Goal: Task Accomplishment & Management: Use online tool/utility

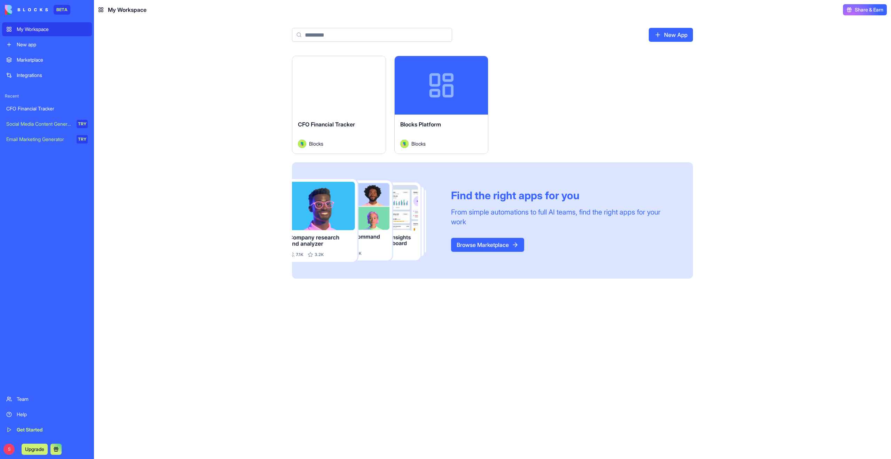
click at [344, 88] on button "Launch" at bounding box center [339, 85] width 52 height 14
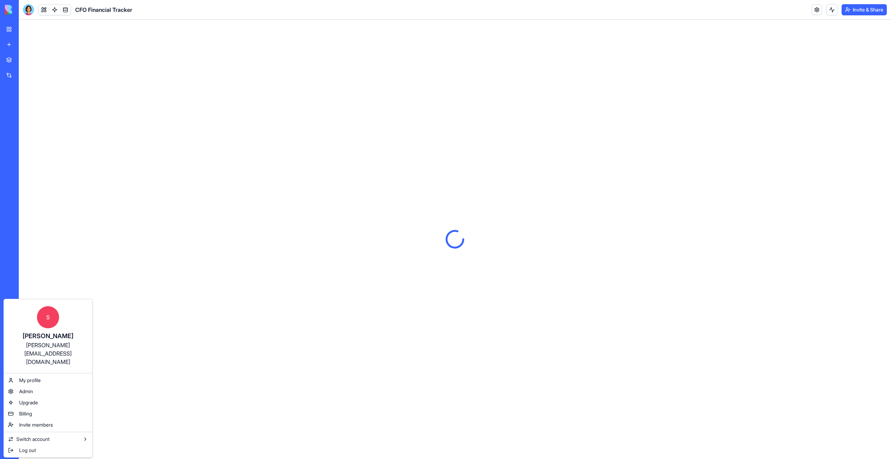
click at [202, 242] on html "BETA My Workspace New app Marketplace Integrations Recent CFO Financial Tracker…" at bounding box center [445, 229] width 891 height 459
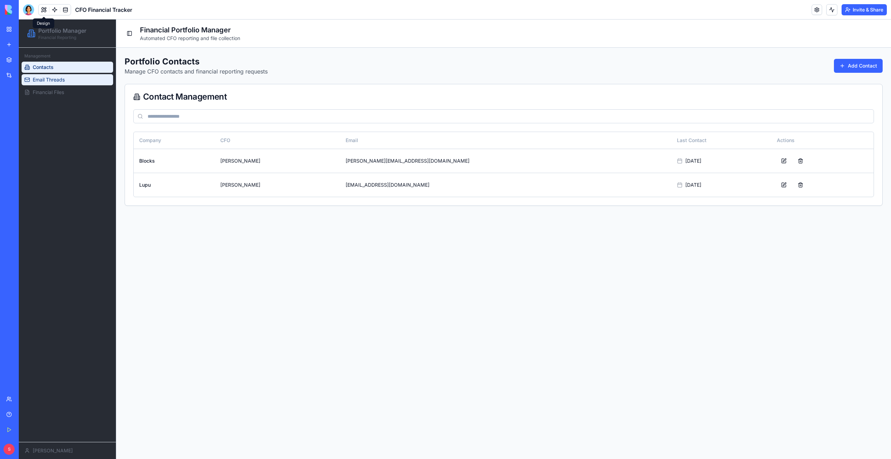
click at [69, 80] on link "Email Threads" at bounding box center [68, 79] width 92 height 11
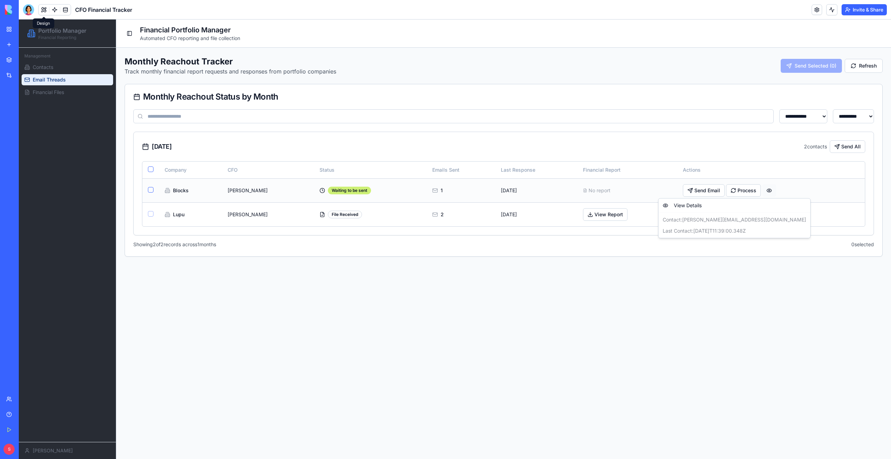
click at [760, 192] on html "**********" at bounding box center [455, 238] width 873 height 439
click at [756, 190] on html "**********" at bounding box center [455, 238] width 873 height 439
click at [593, 219] on button "View Report" at bounding box center [605, 214] width 45 height 13
click at [328, 216] on div "File Received" at bounding box center [345, 215] width 34 height 8
click at [432, 213] on icon at bounding box center [435, 215] width 6 height 6
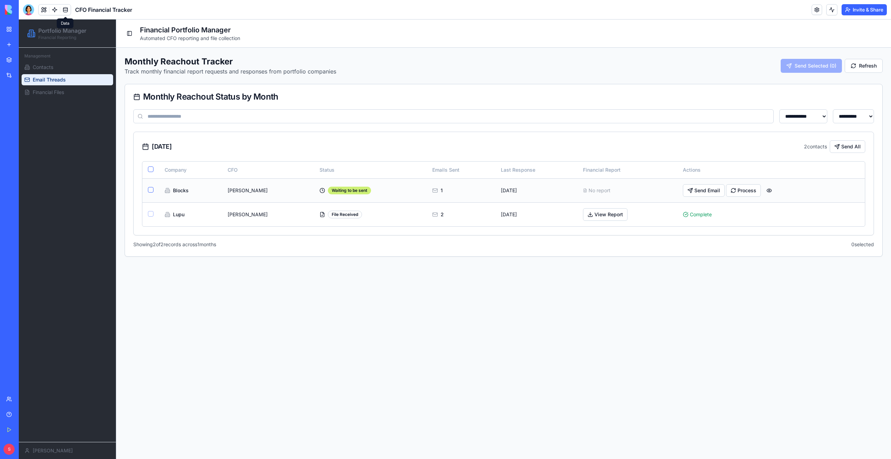
click at [427, 186] on td "1" at bounding box center [461, 190] width 69 height 24
click at [63, 94] on span "Financial Files" at bounding box center [48, 92] width 31 height 7
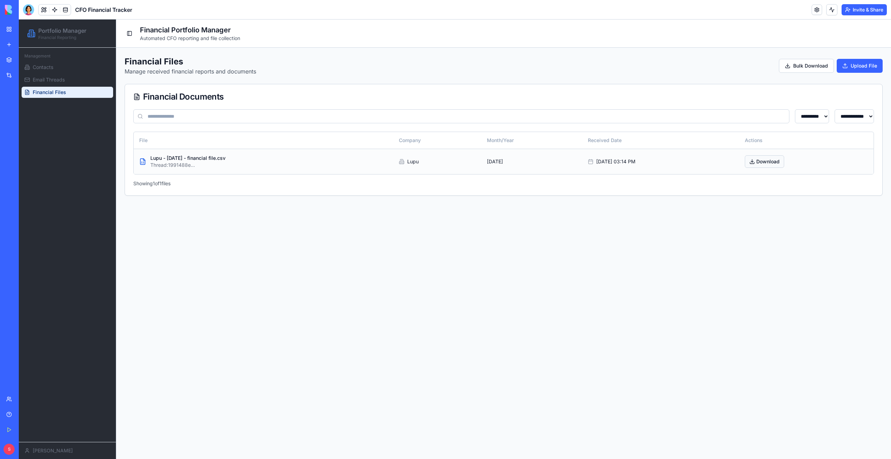
click at [774, 162] on button "Download" at bounding box center [764, 161] width 39 height 13
click at [62, 79] on span "Email Threads" at bounding box center [49, 79] width 32 height 7
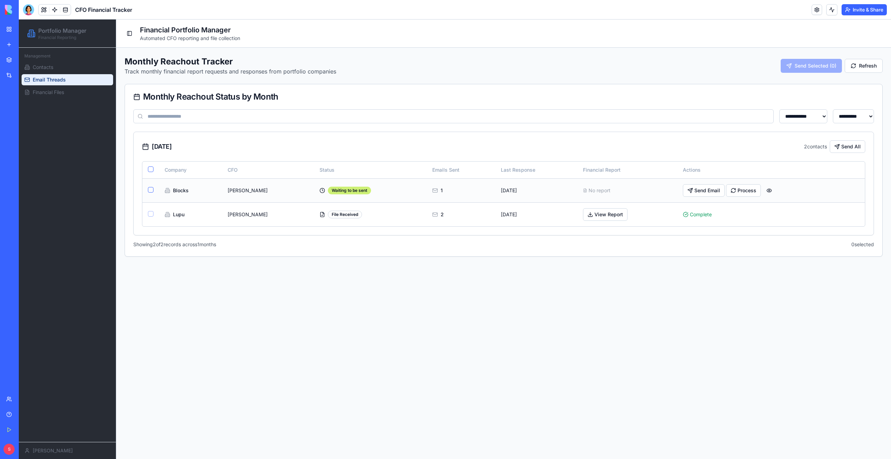
click at [150, 190] on button "button" at bounding box center [151, 190] width 6 height 6
click at [48, 71] on link "Contacts" at bounding box center [68, 67] width 92 height 11
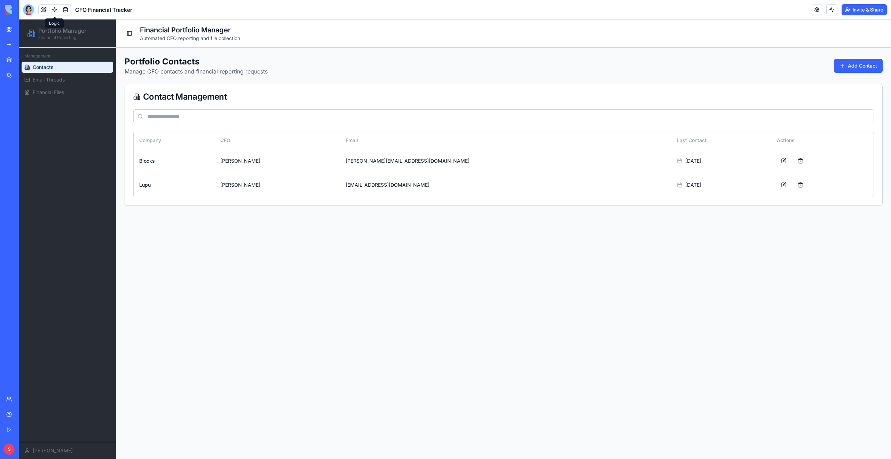
click at [53, 9] on link at bounding box center [54, 10] width 10 height 10
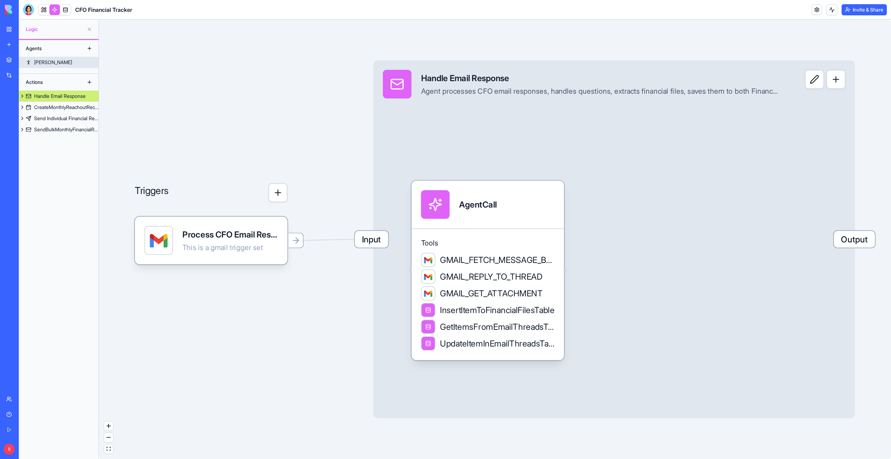
click at [46, 62] on link "[PERSON_NAME]" at bounding box center [59, 62] width 80 height 11
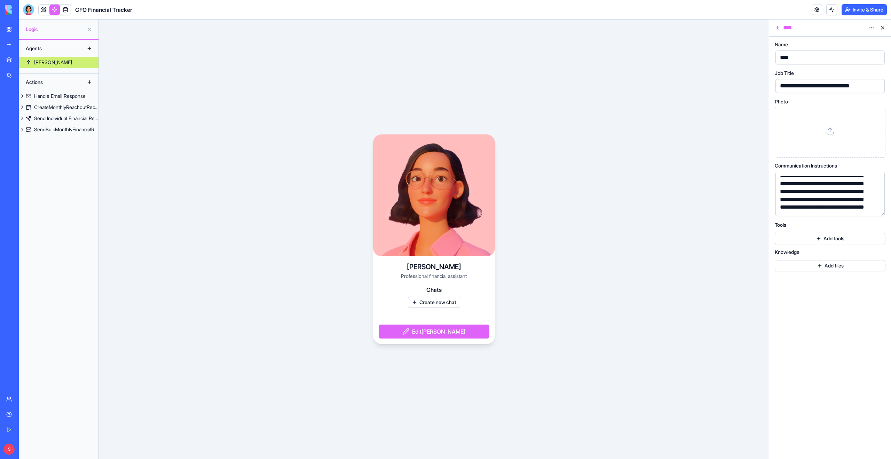
scroll to position [13, 0]
click at [880, 210] on button "button" at bounding box center [878, 209] width 11 height 11
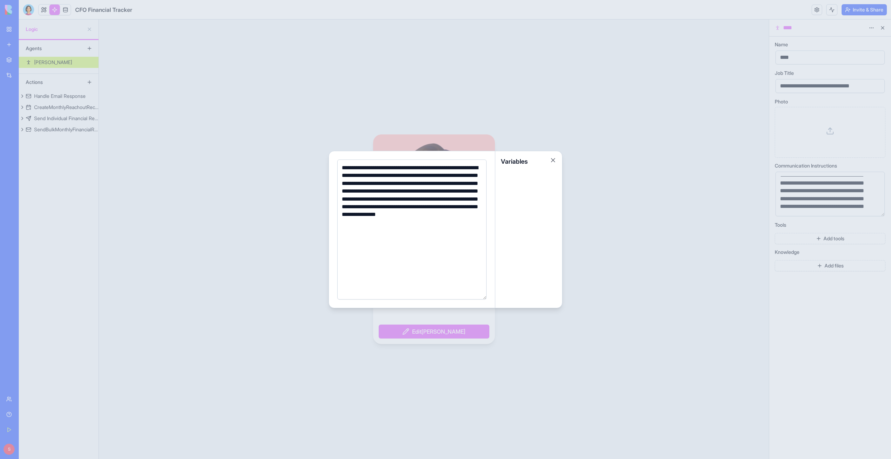
click at [816, 306] on div at bounding box center [445, 229] width 891 height 459
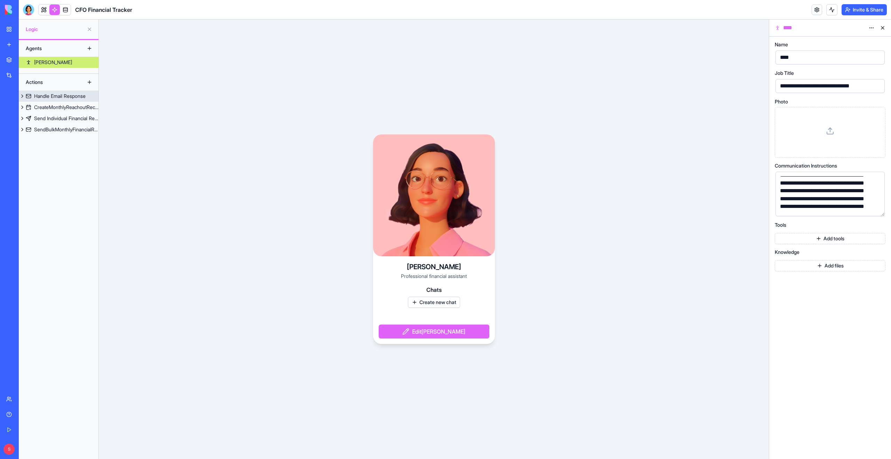
click at [63, 95] on div "Handle Email Response" at bounding box center [60, 96] width 52 height 7
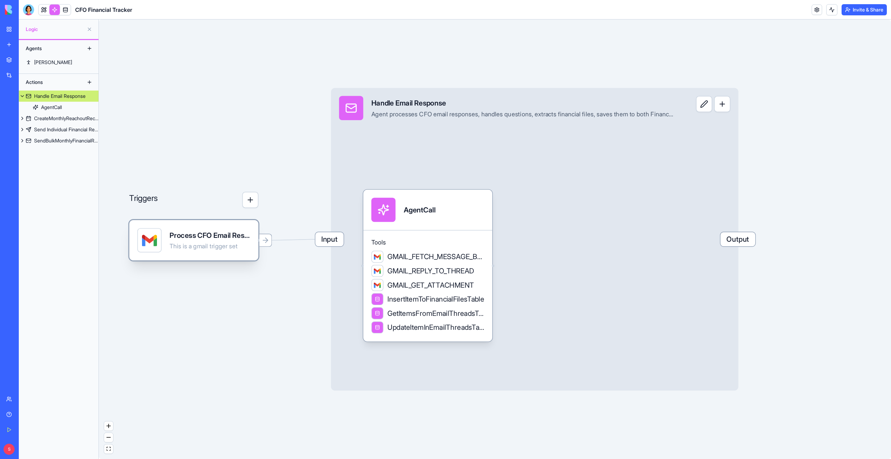
click at [211, 250] on div "This is a gmail trigger set" at bounding box center [210, 246] width 81 height 8
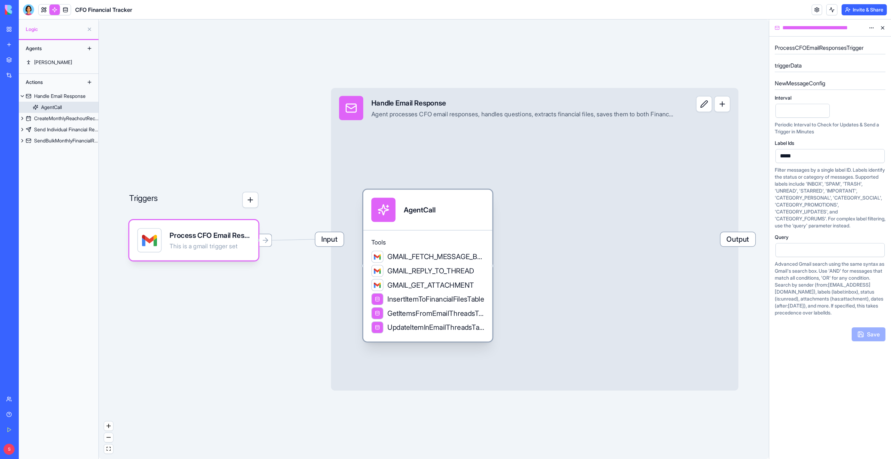
click at [425, 234] on div "Tools GMAIL_FETCH_MESSAGE_BY_THREAD_ID GMAIL_REPLY_TO_THREAD GMAIL_GET_ATTACHME…" at bounding box center [428, 285] width 129 height 111
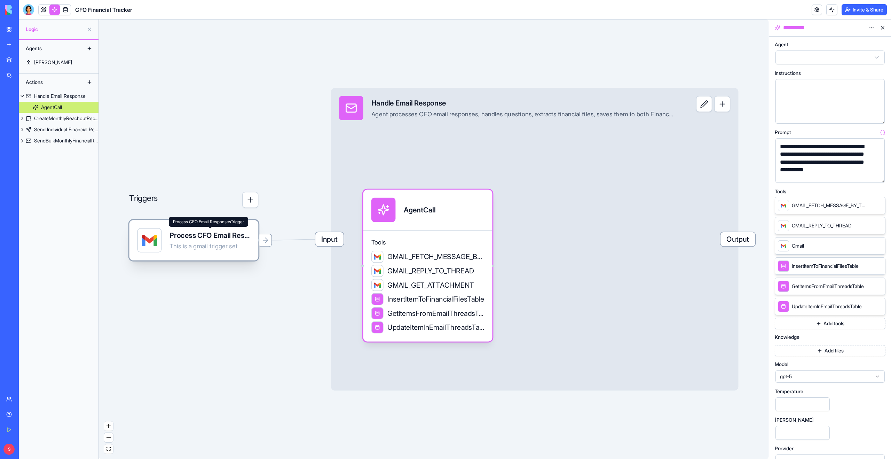
click at [195, 234] on div "Process CFO Email ResponsesTrigger" at bounding box center [210, 235] width 81 height 10
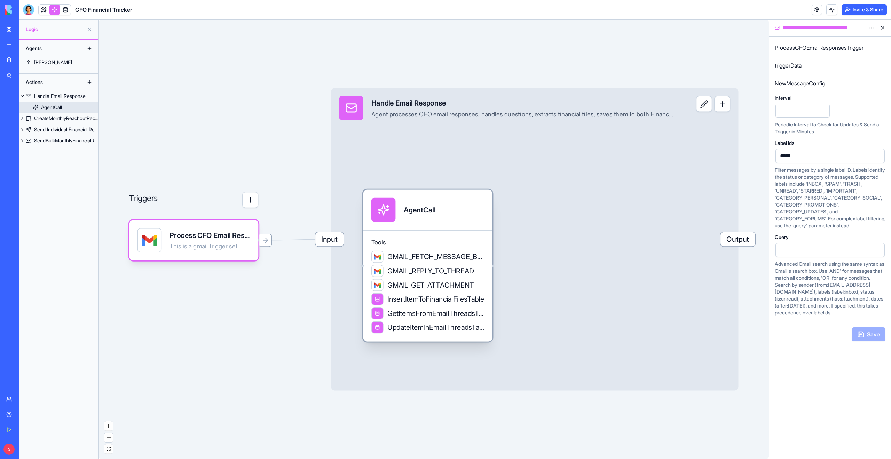
click at [387, 231] on div "Tools GMAIL_FETCH_MESSAGE_BY_THREAD_ID GMAIL_REPLY_TO_THREAD GMAIL_GET_ATTACHME…" at bounding box center [428, 285] width 129 height 111
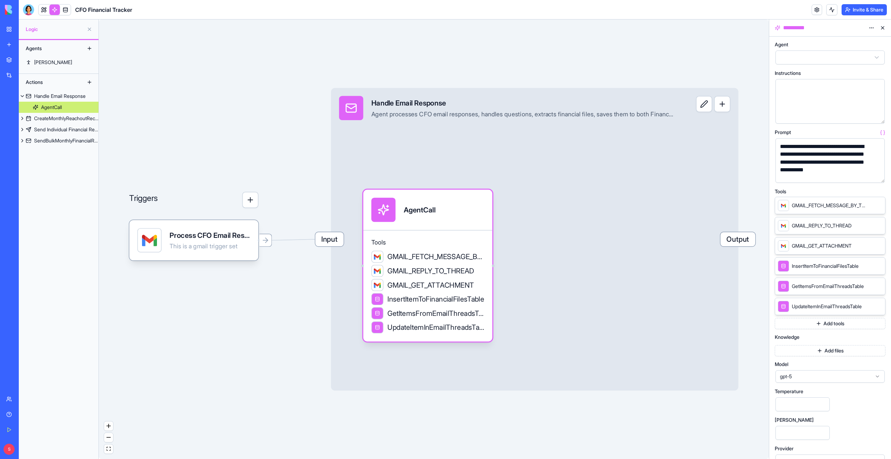
click at [876, 177] on button "button" at bounding box center [878, 175] width 11 height 11
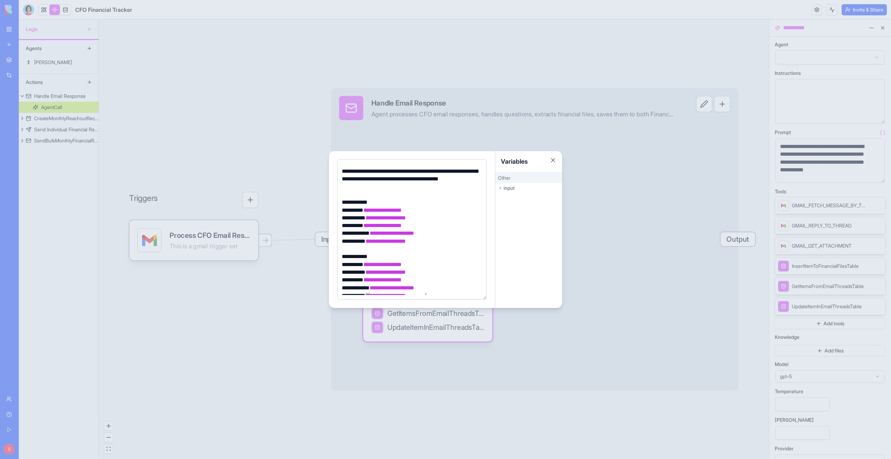
scroll to position [228, 0]
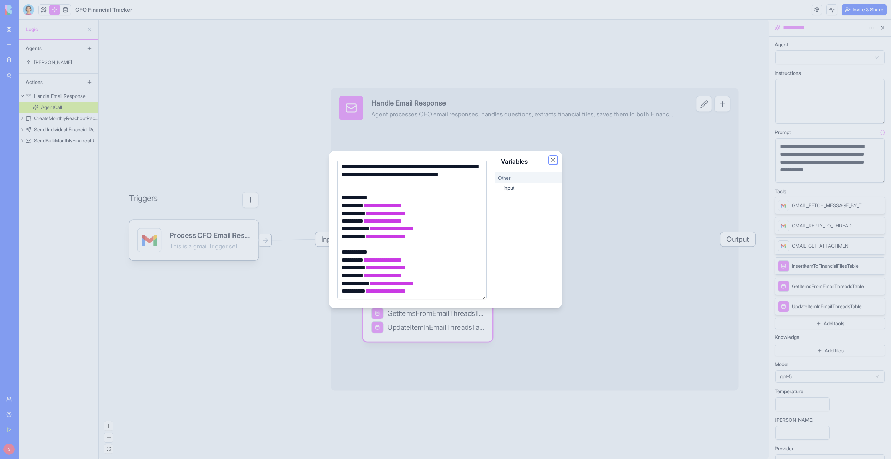
click at [553, 161] on button "Close" at bounding box center [553, 160] width 7 height 7
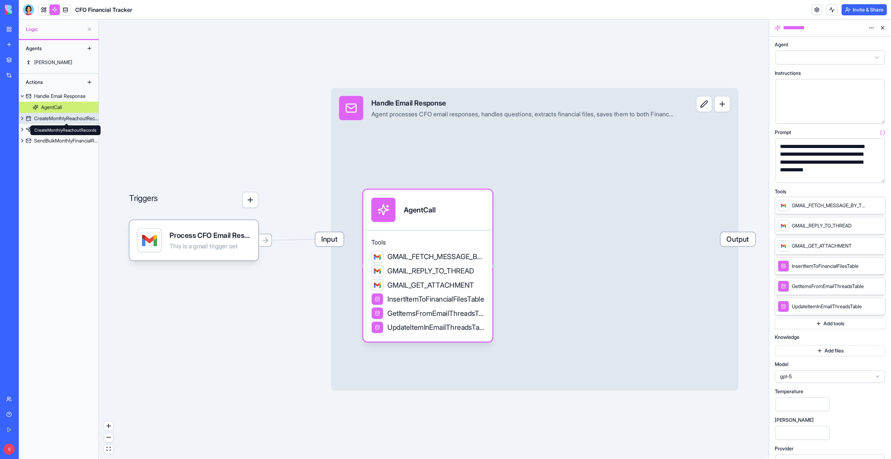
click at [67, 118] on div "CreateMonthlyReachoutRecords" at bounding box center [66, 118] width 64 height 7
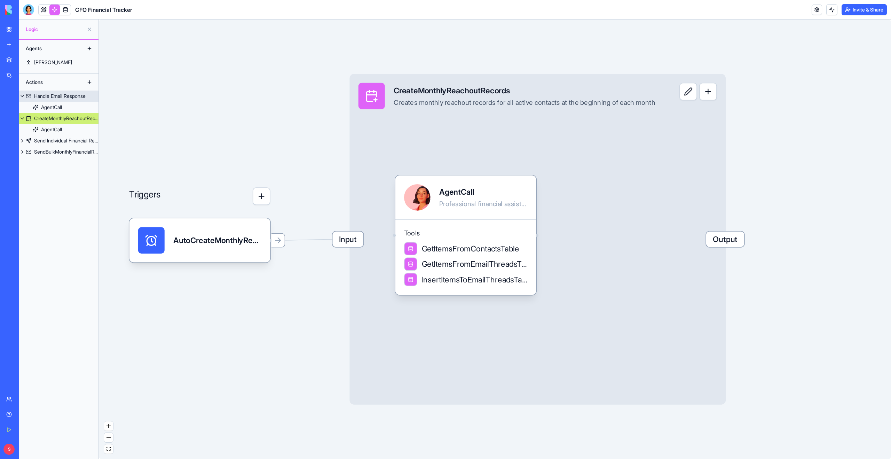
click at [53, 99] on div "Handle Email Response" at bounding box center [60, 96] width 52 height 7
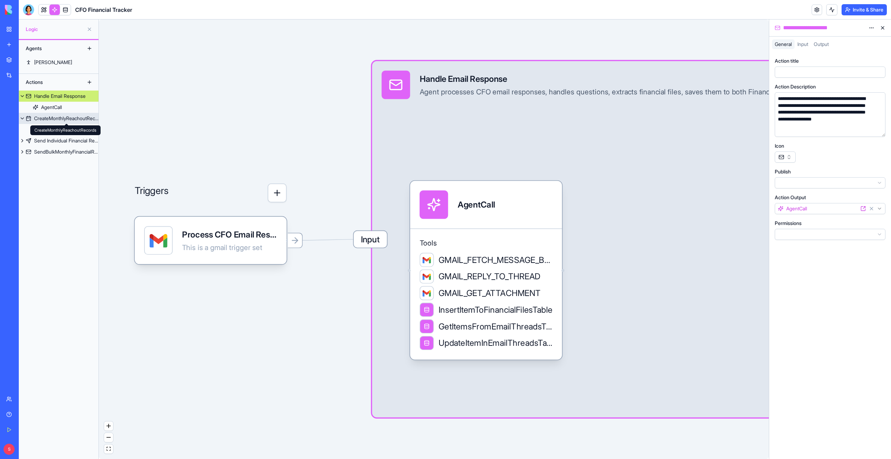
click at [61, 120] on div "CreateMonthlyReachoutRecords" at bounding box center [66, 118] width 64 height 7
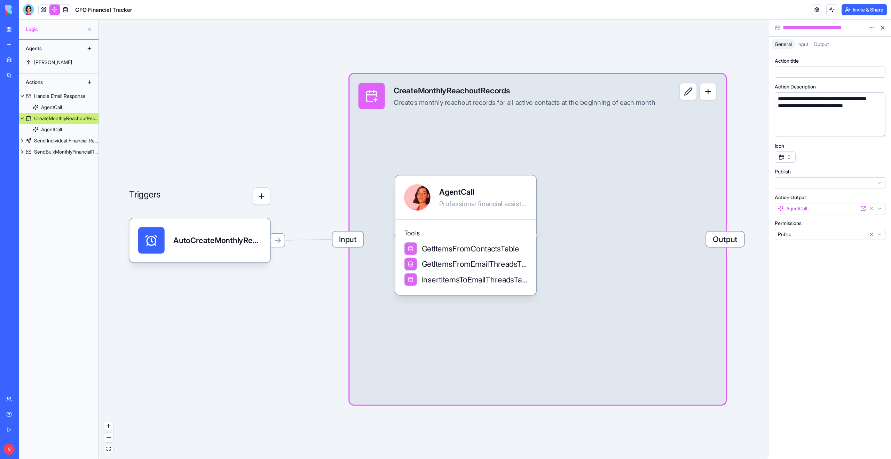
click at [878, 130] on button "button" at bounding box center [878, 129] width 11 height 11
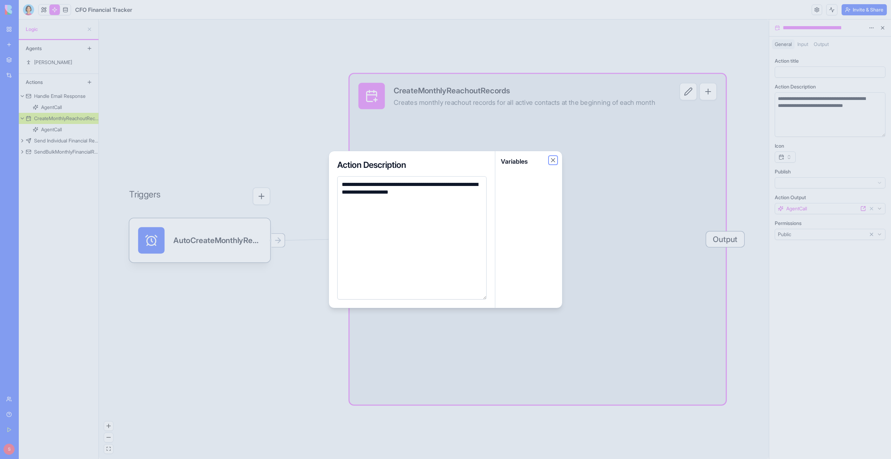
click at [553, 161] on button "Close" at bounding box center [553, 160] width 7 height 7
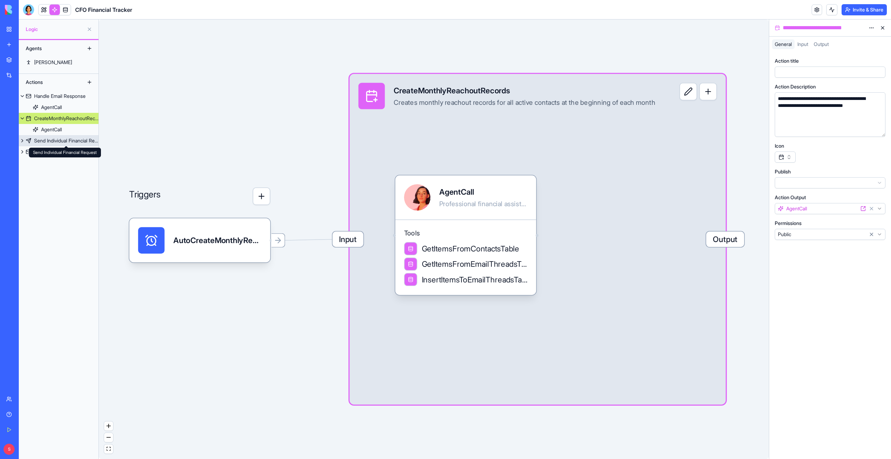
click at [51, 141] on div "Send Individual Financial Request" at bounding box center [66, 140] width 64 height 7
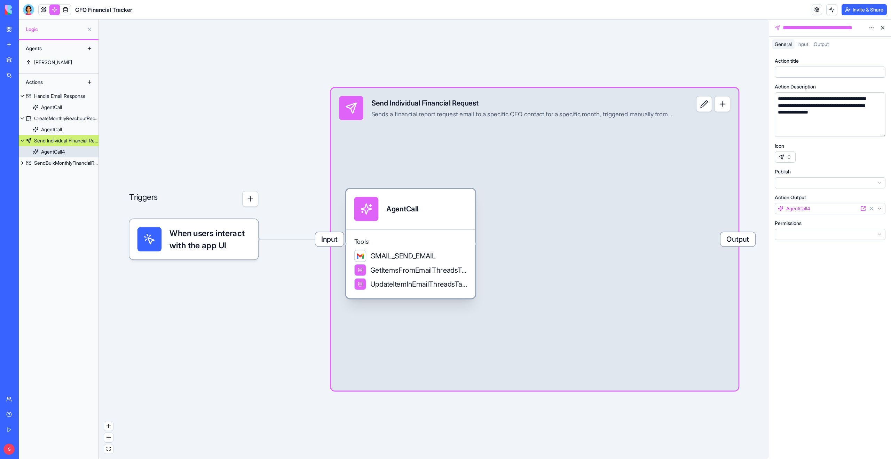
click at [448, 227] on div "AgentCall" at bounding box center [410, 209] width 129 height 40
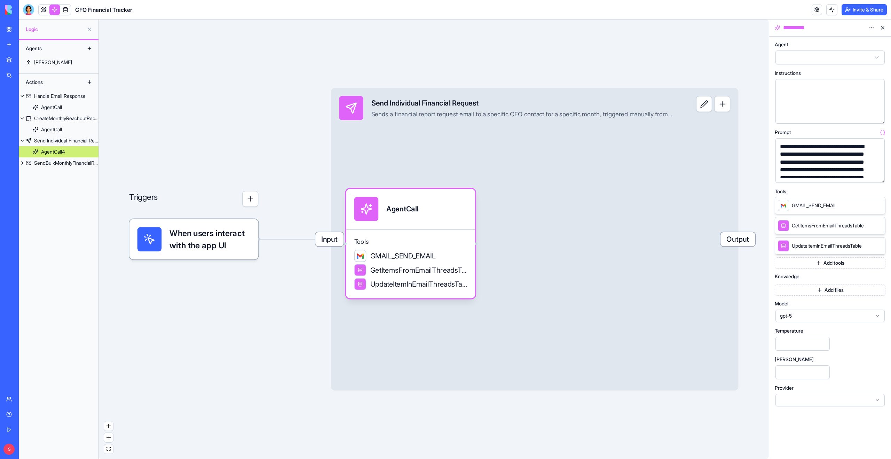
click at [877, 175] on button "button" at bounding box center [878, 175] width 11 height 11
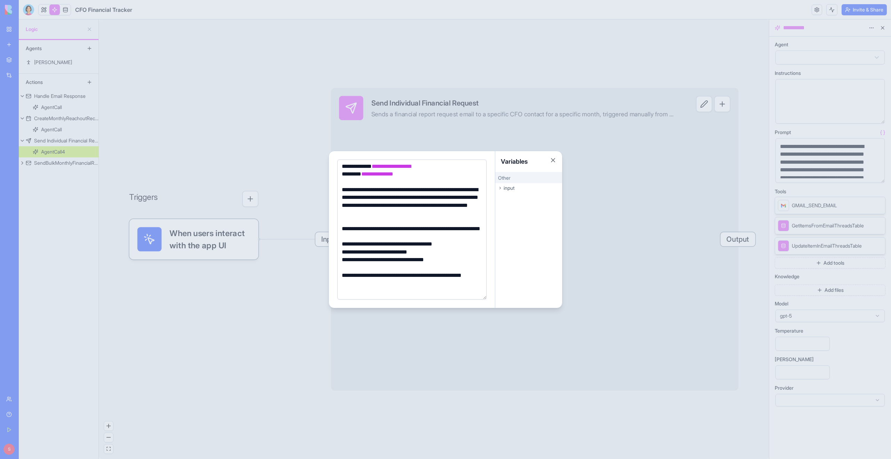
scroll to position [142, 0]
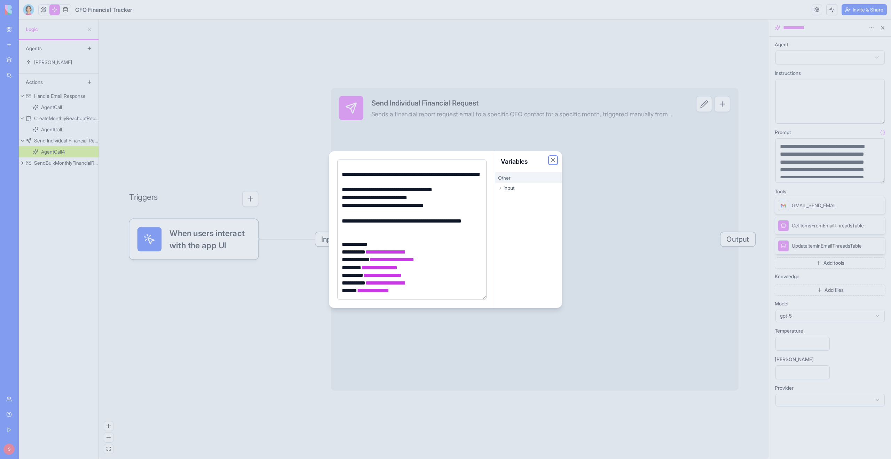
click at [551, 159] on button "Close" at bounding box center [553, 160] width 7 height 7
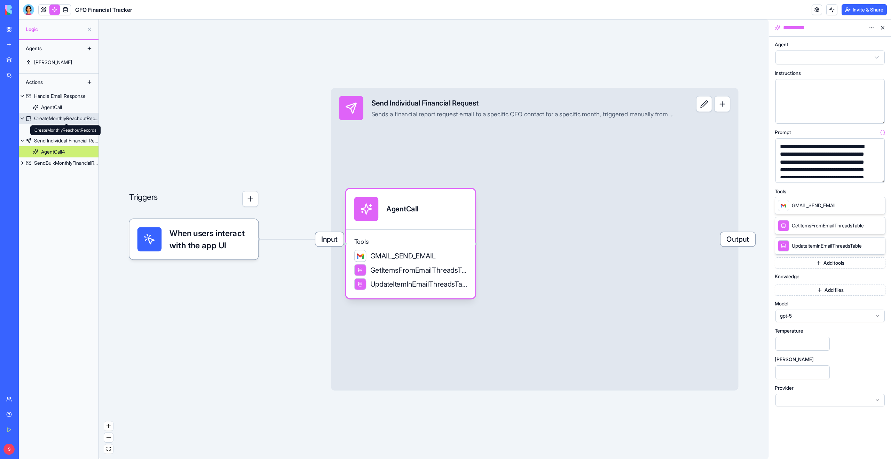
click at [68, 119] on div "CreateMonthlyReachoutRecords" at bounding box center [66, 118] width 64 height 7
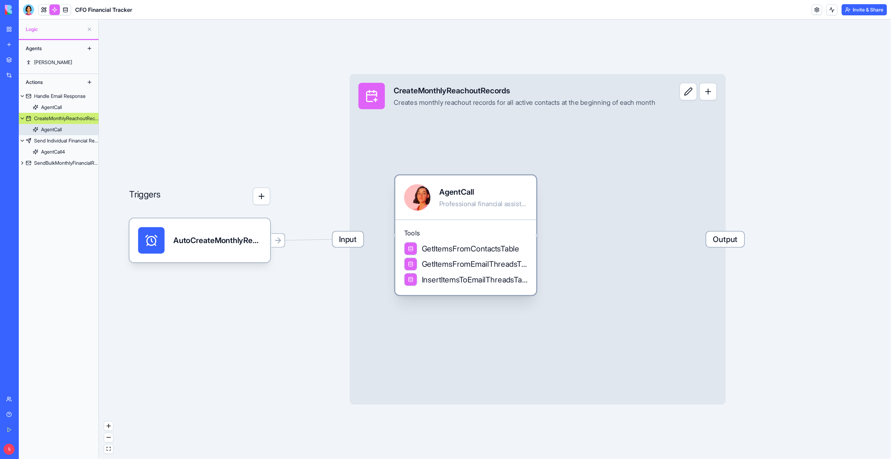
click at [456, 242] on div "GetItemsFromContactsTable" at bounding box center [461, 248] width 115 height 13
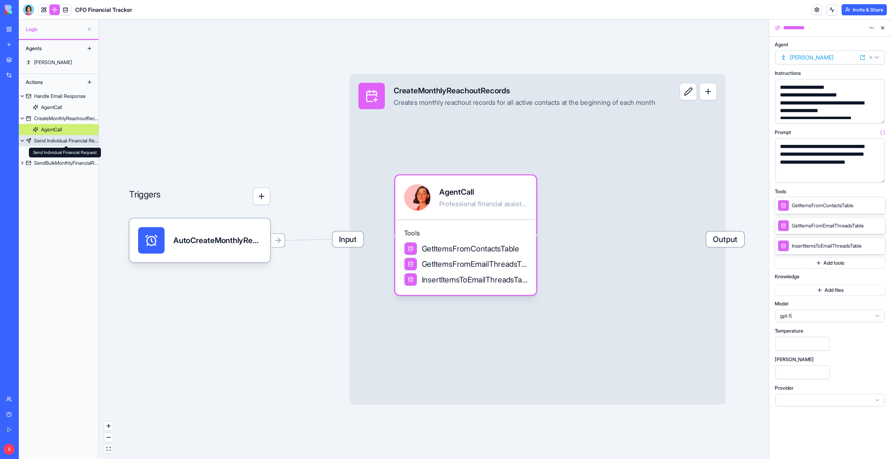
click at [65, 141] on div "Send Individual Financial Request" at bounding box center [66, 140] width 64 height 7
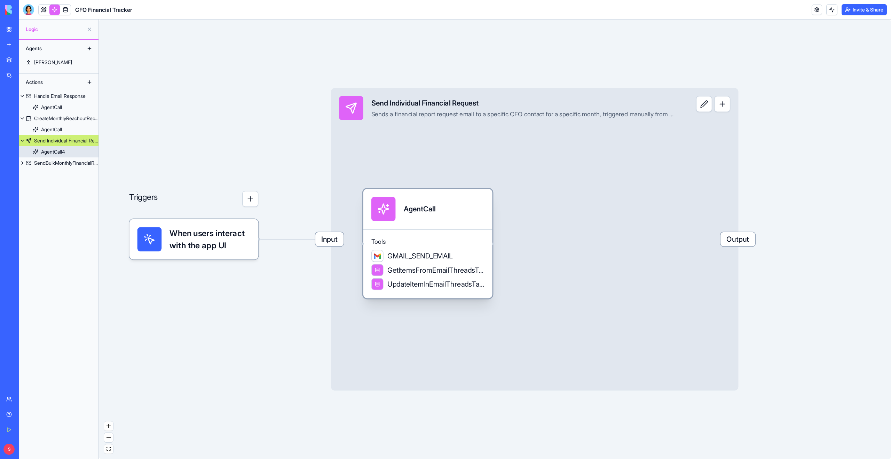
click at [415, 222] on div "AgentCall" at bounding box center [428, 209] width 129 height 40
click at [451, 226] on div "AgentCall" at bounding box center [428, 209] width 129 height 40
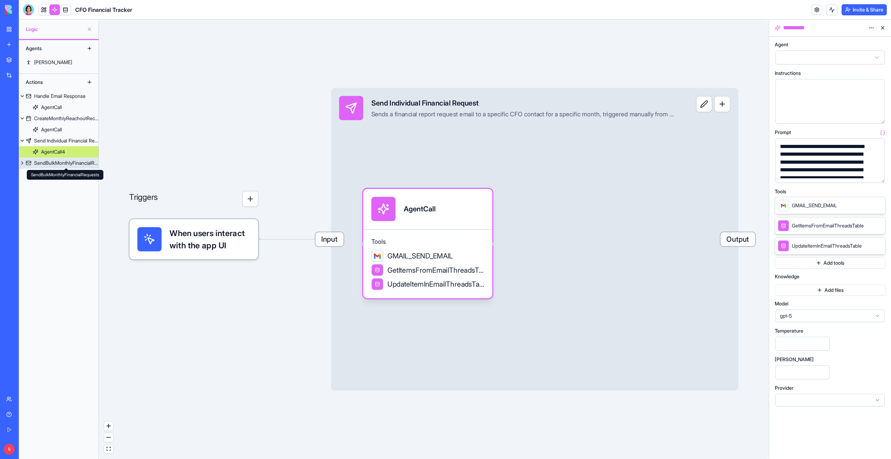
click at [63, 162] on div "SendBulkMonthlyFinancialRequests" at bounding box center [66, 162] width 64 height 7
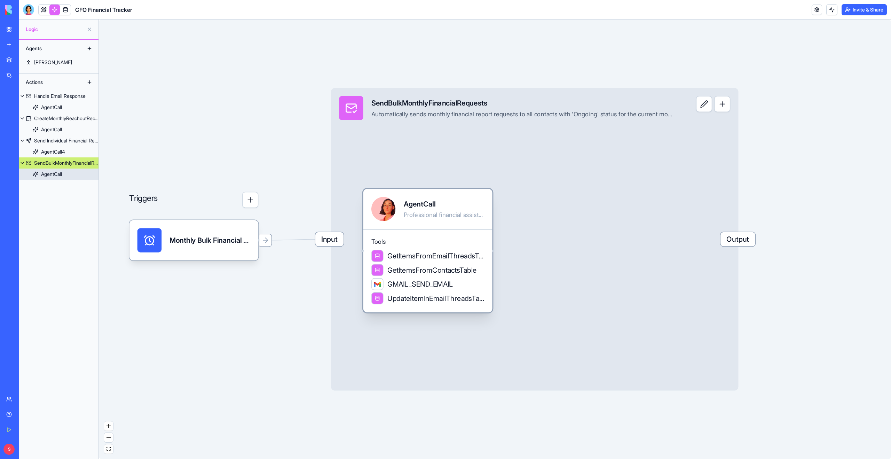
click at [431, 202] on div "AgentCall" at bounding box center [444, 204] width 81 height 10
click at [428, 209] on div "AgentCall Professional financial assistant" at bounding box center [444, 209] width 81 height 24
click at [432, 227] on div "AgentCall Professional financial assistant" at bounding box center [428, 208] width 129 height 40
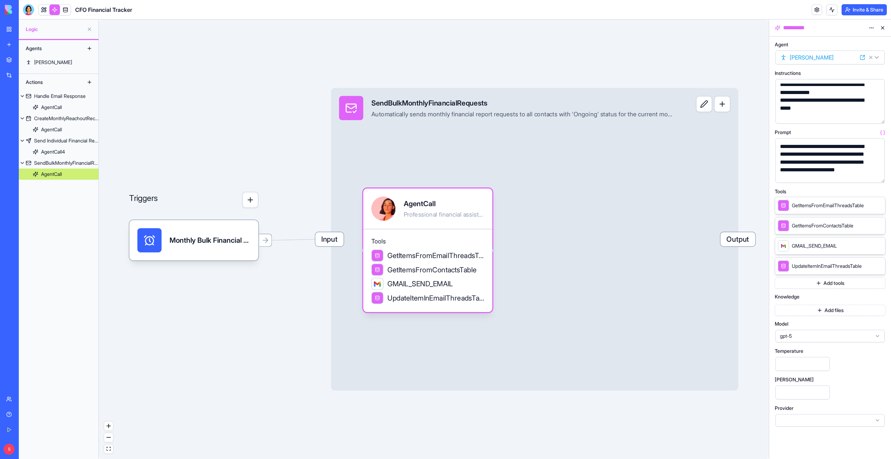
scroll to position [58, 0]
click at [879, 175] on button "button" at bounding box center [878, 175] width 11 height 11
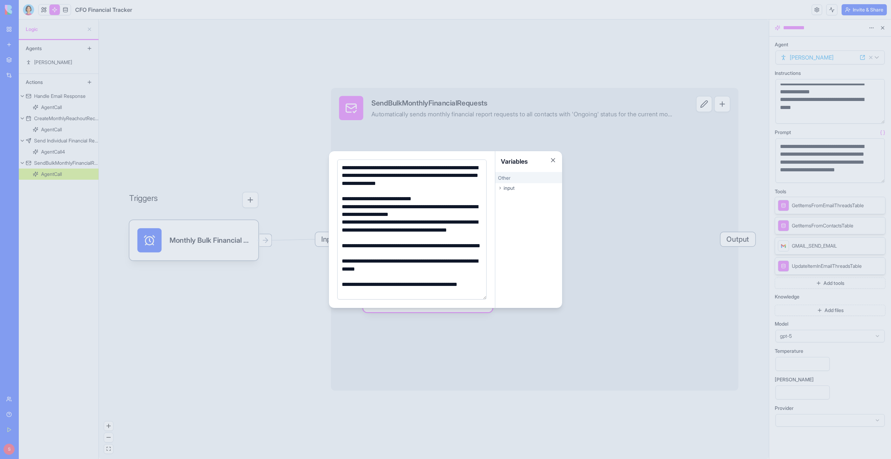
scroll to position [11, 0]
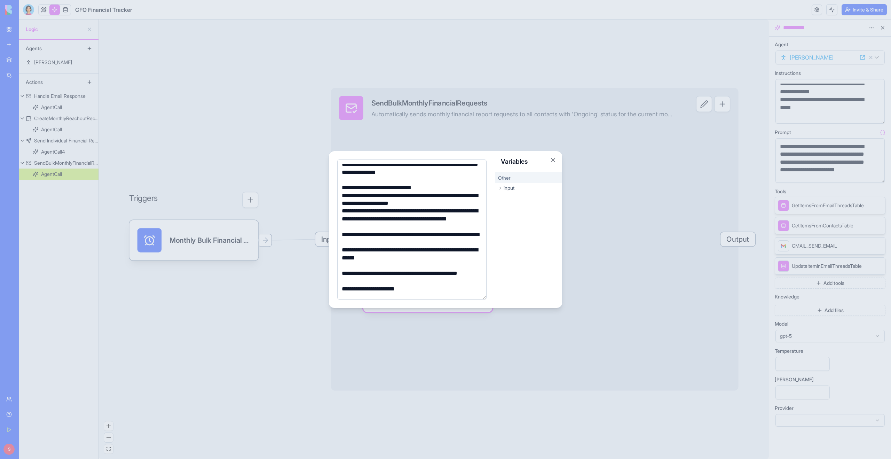
click at [616, 127] on div at bounding box center [445, 229] width 891 height 459
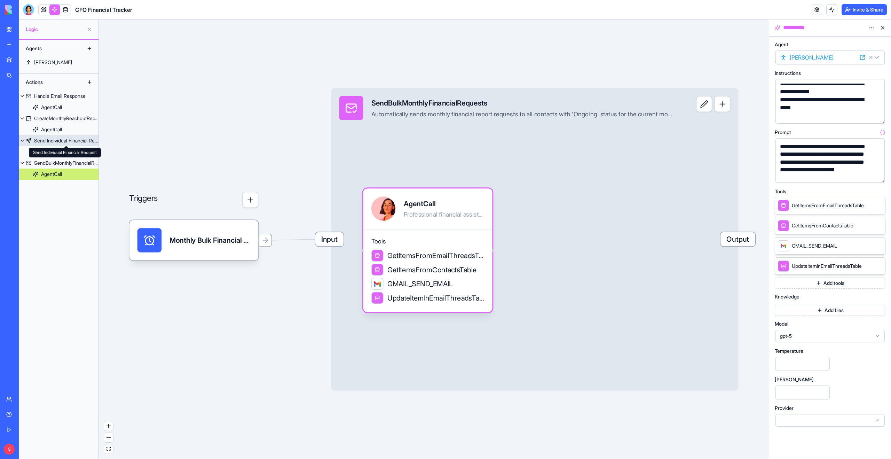
click at [60, 142] on div "Send Individual Financial Request" at bounding box center [66, 140] width 64 height 7
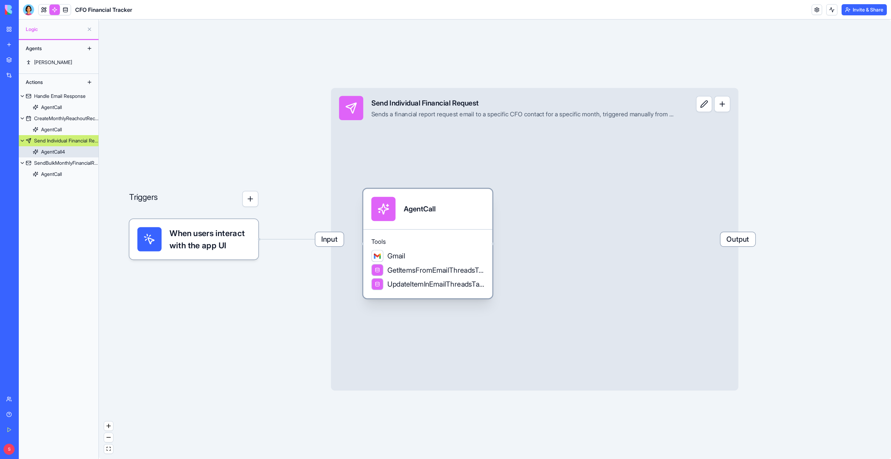
click at [451, 208] on div "AgentCall" at bounding box center [428, 209] width 113 height 24
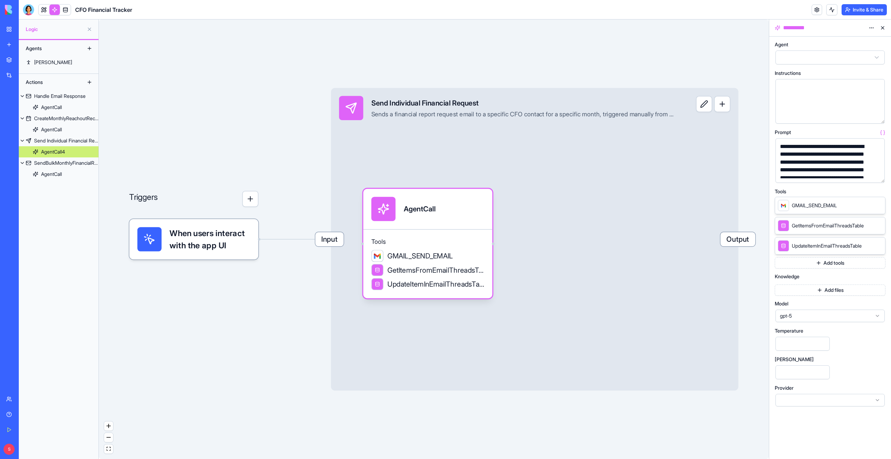
click at [876, 173] on button "button" at bounding box center [878, 175] width 11 height 11
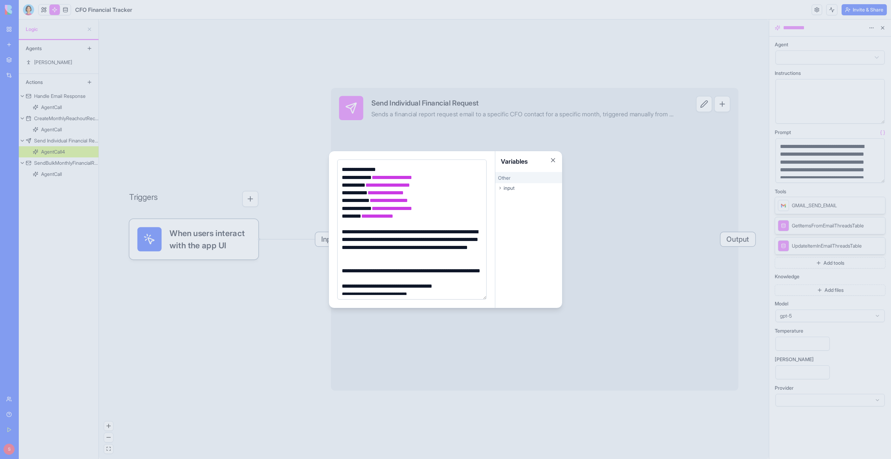
scroll to position [53, 0]
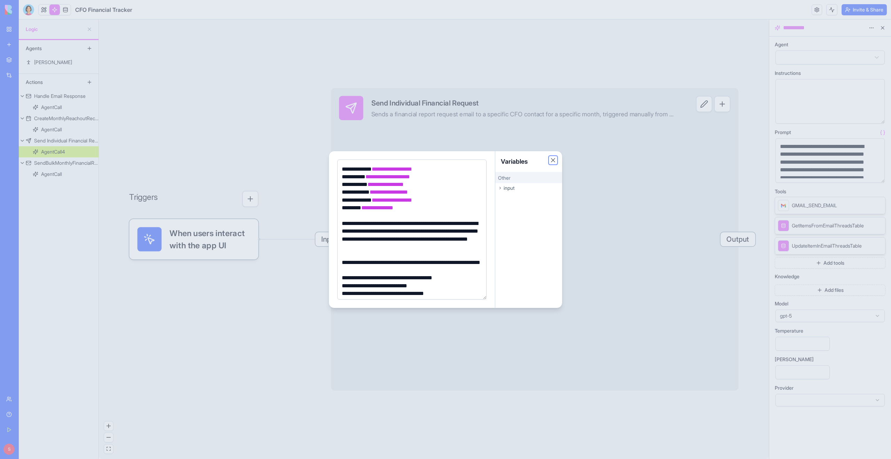
click at [555, 161] on button "Close" at bounding box center [553, 160] width 7 height 7
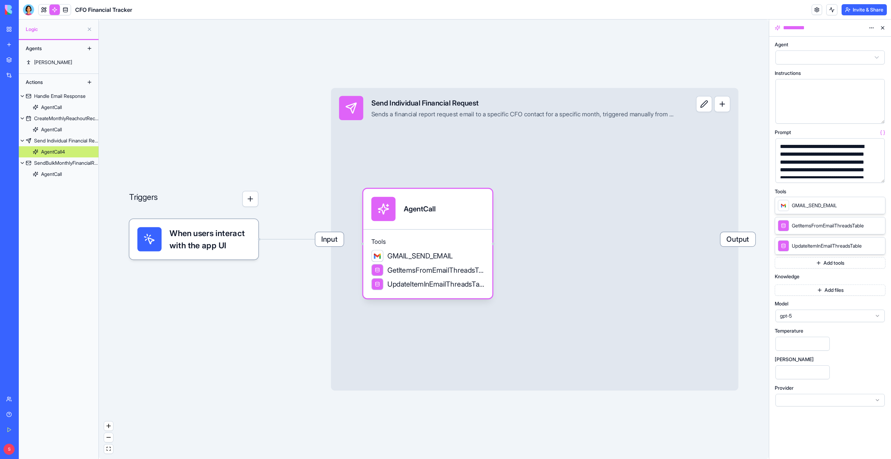
click at [885, 29] on button at bounding box center [882, 27] width 11 height 11
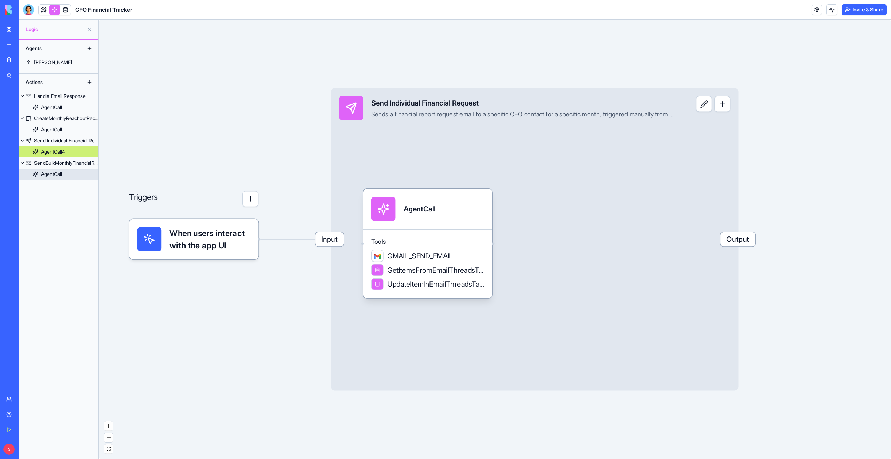
click at [63, 172] on link "AgentCall" at bounding box center [59, 174] width 80 height 11
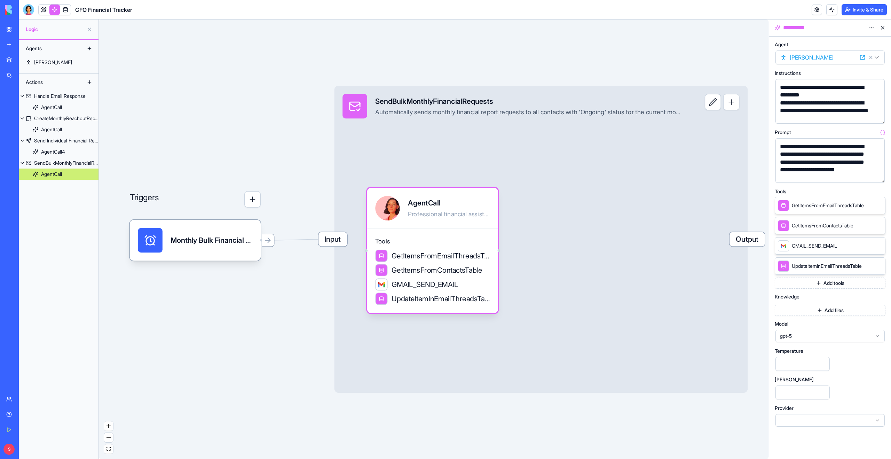
click at [877, 175] on button "button" at bounding box center [878, 175] width 11 height 11
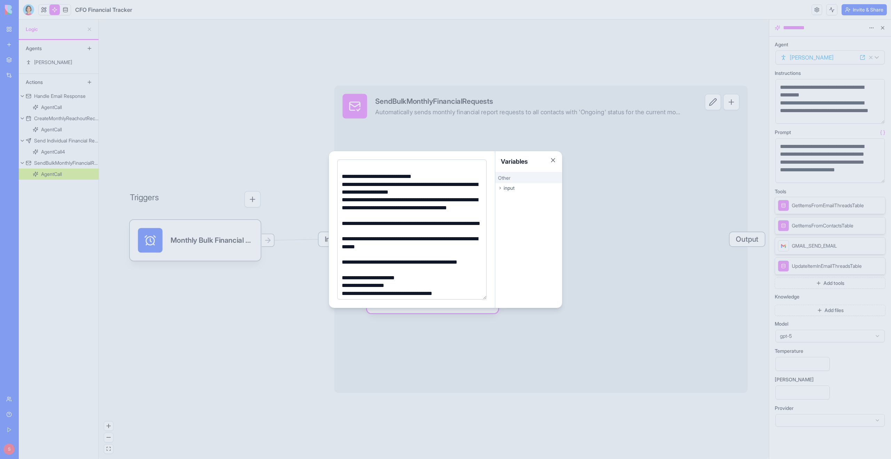
scroll to position [111, 0]
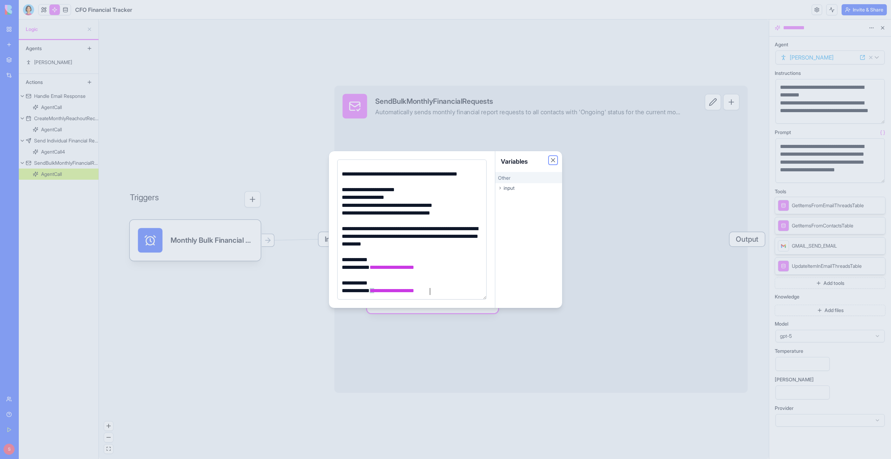
click at [554, 160] on button "Close" at bounding box center [553, 160] width 7 height 7
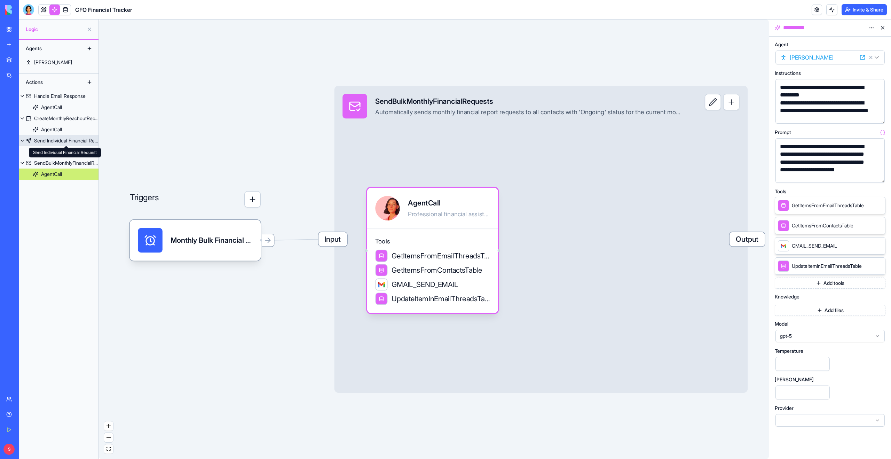
click at [74, 139] on div "Send Individual Financial Request" at bounding box center [66, 140] width 64 height 7
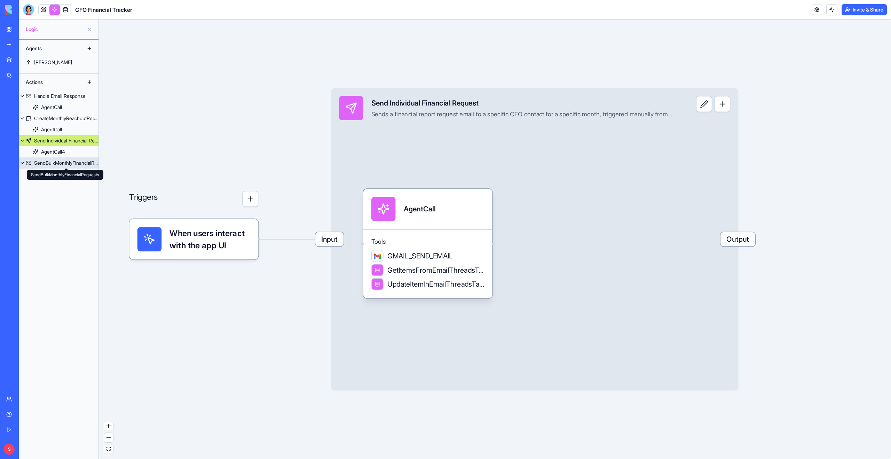
click at [57, 163] on div "SendBulkMonthlyFinancialRequests" at bounding box center [66, 162] width 64 height 7
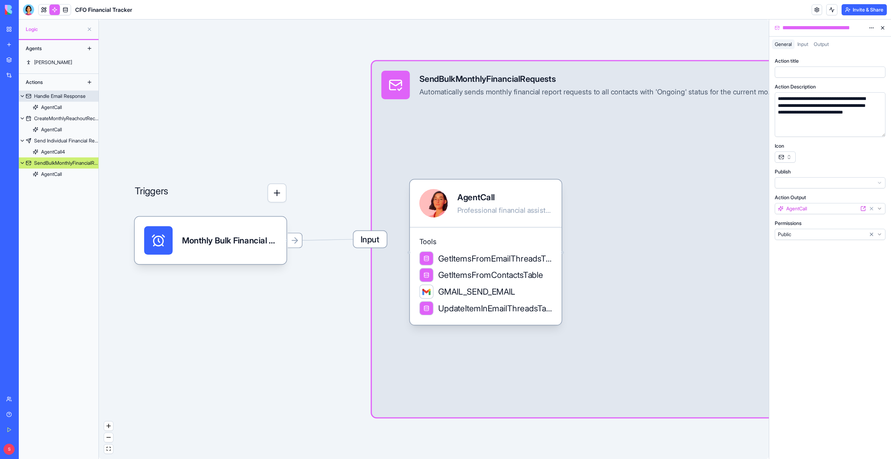
click at [52, 93] on div "Handle Email Response" at bounding box center [60, 96] width 52 height 7
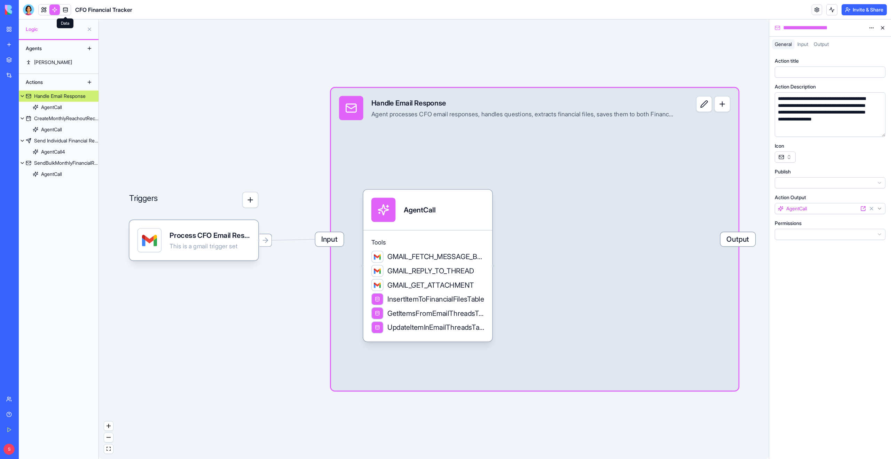
click at [67, 9] on link at bounding box center [65, 10] width 10 height 10
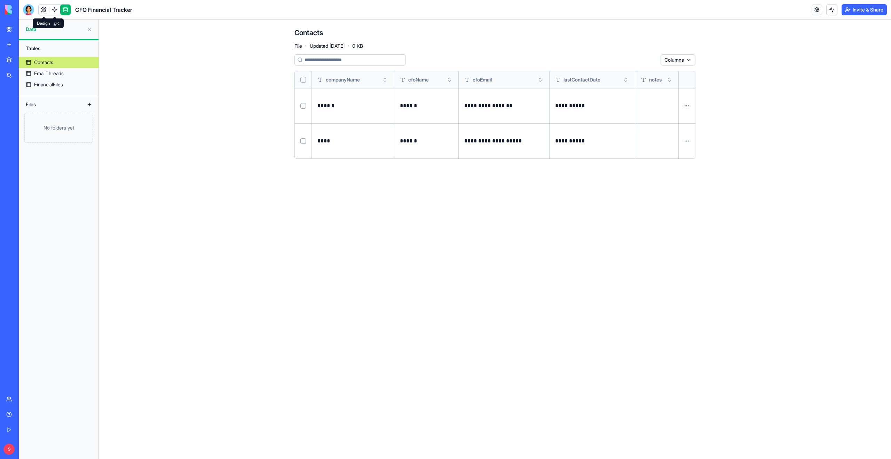
click at [46, 10] on link at bounding box center [44, 10] width 10 height 10
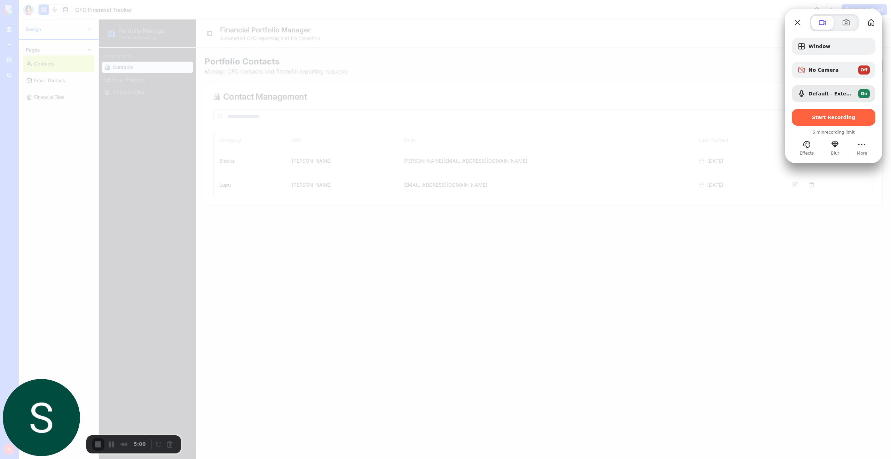
click at [725, 28] on div at bounding box center [445, 229] width 891 height 459
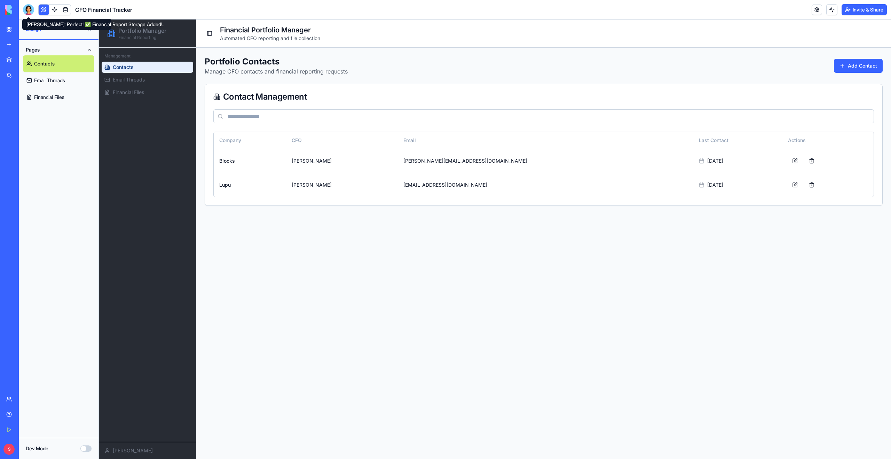
click at [23, 12] on div at bounding box center [28, 9] width 11 height 11
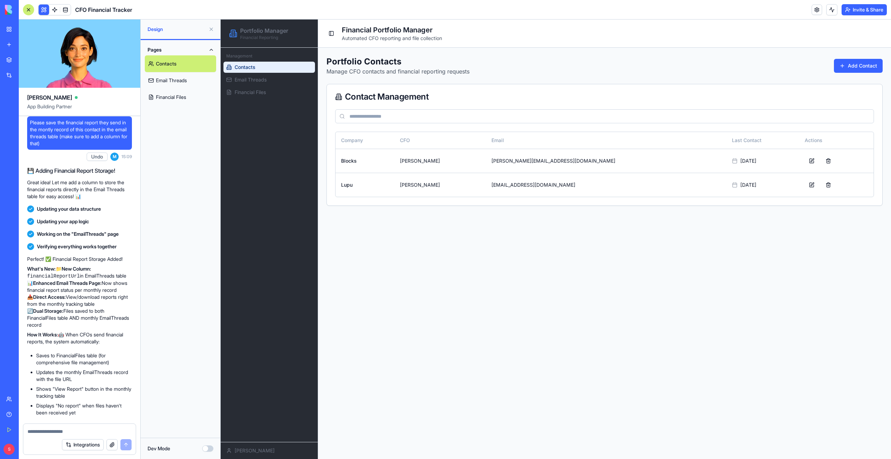
scroll to position [2722, 0]
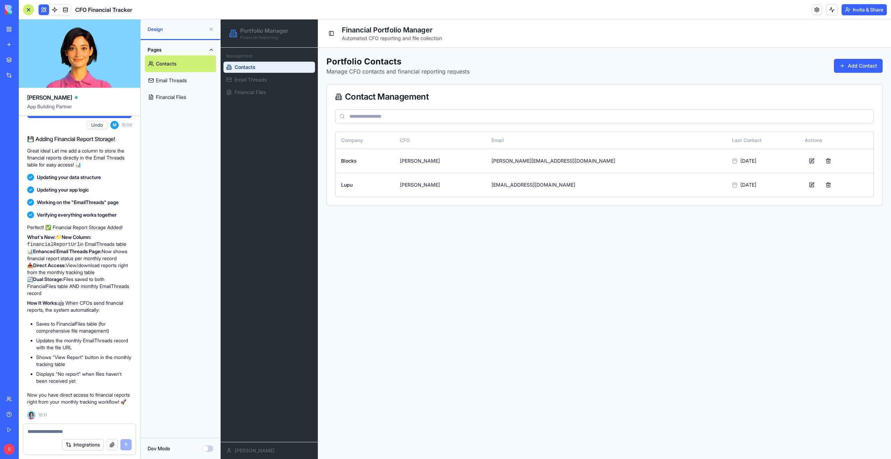
click at [27, 10] on div at bounding box center [28, 9] width 11 height 11
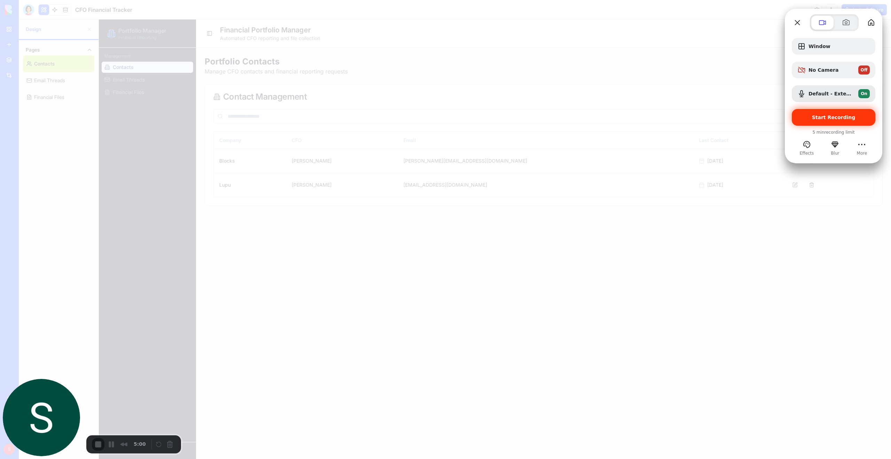
click at [833, 120] on span "Start Recording" at bounding box center [834, 118] width 44 height 6
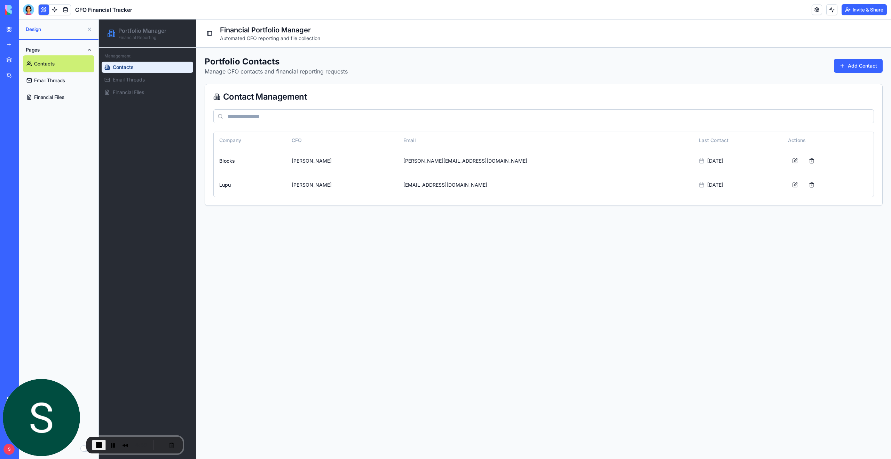
click at [45, 8] on button at bounding box center [44, 10] width 10 height 10
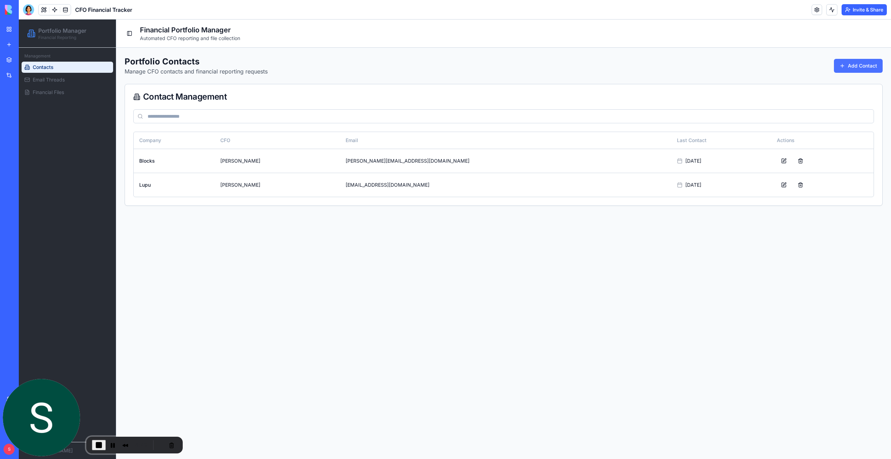
click at [854, 69] on button "Add Contact" at bounding box center [858, 66] width 49 height 14
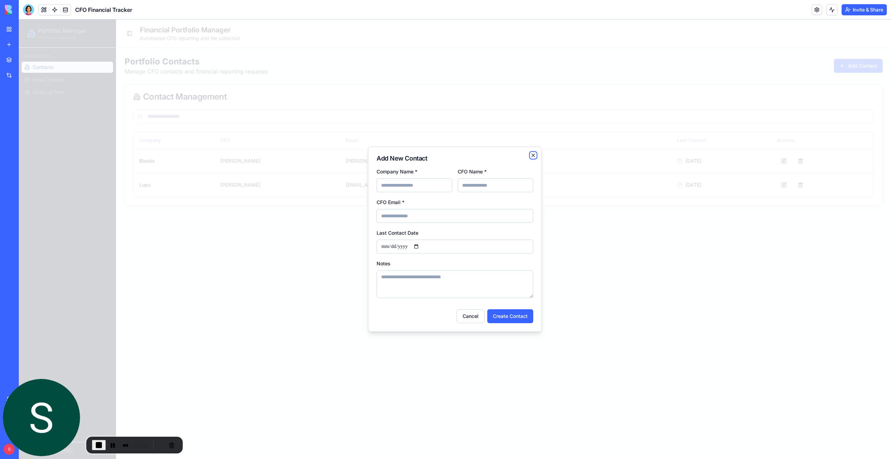
click at [532, 156] on icon "button" at bounding box center [533, 155] width 3 height 3
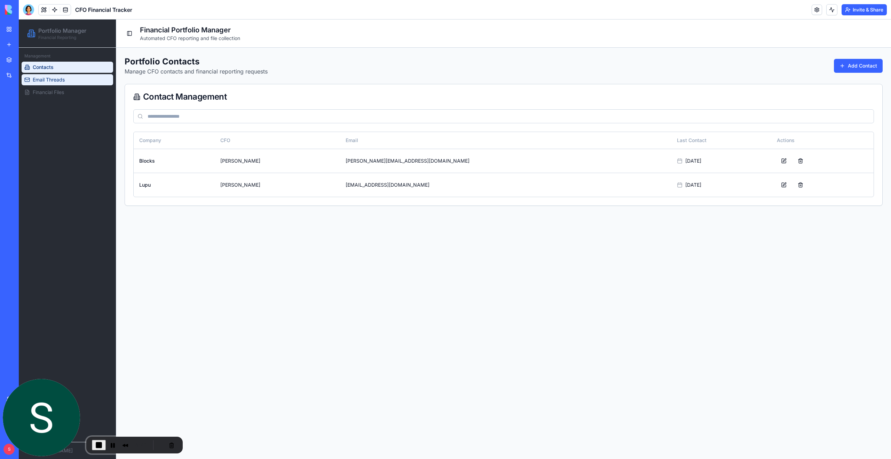
click at [67, 81] on link "Email Threads" at bounding box center [68, 79] width 92 height 11
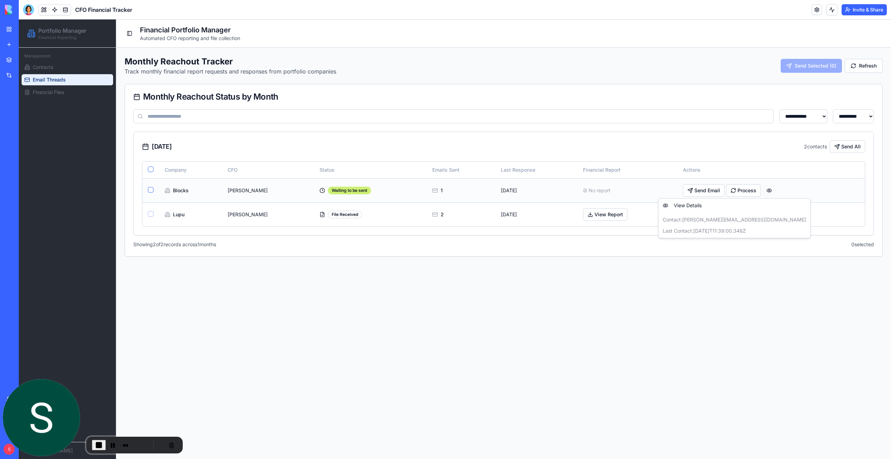
click at [757, 190] on html "**********" at bounding box center [455, 238] width 873 height 439
click at [758, 190] on html "**********" at bounding box center [455, 238] width 873 height 439
click at [48, 95] on span "Financial Files" at bounding box center [48, 92] width 31 height 7
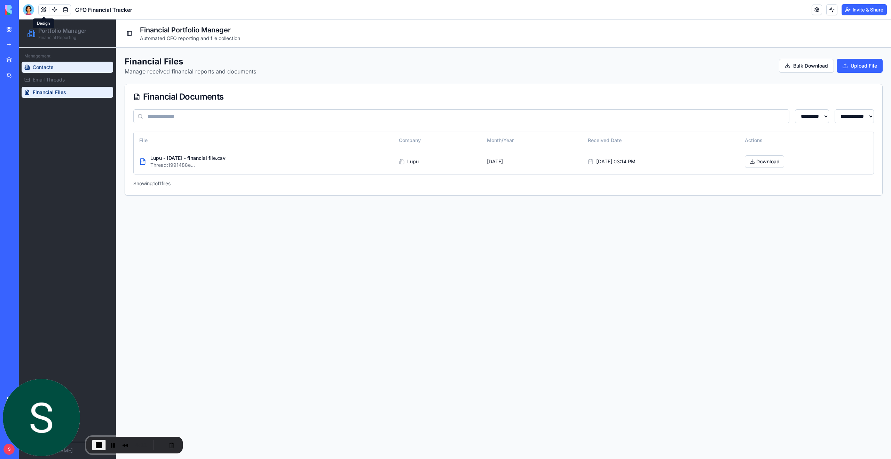
click at [44, 67] on span "Contacts" at bounding box center [43, 67] width 21 height 7
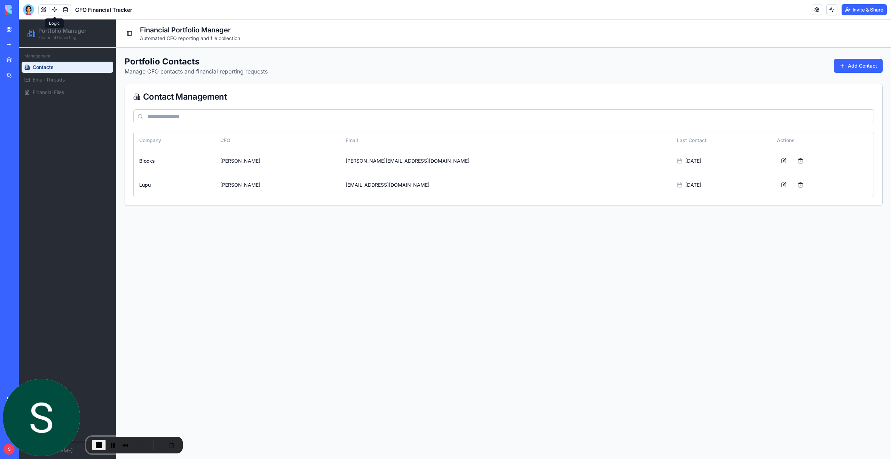
click at [55, 12] on link at bounding box center [54, 10] width 10 height 10
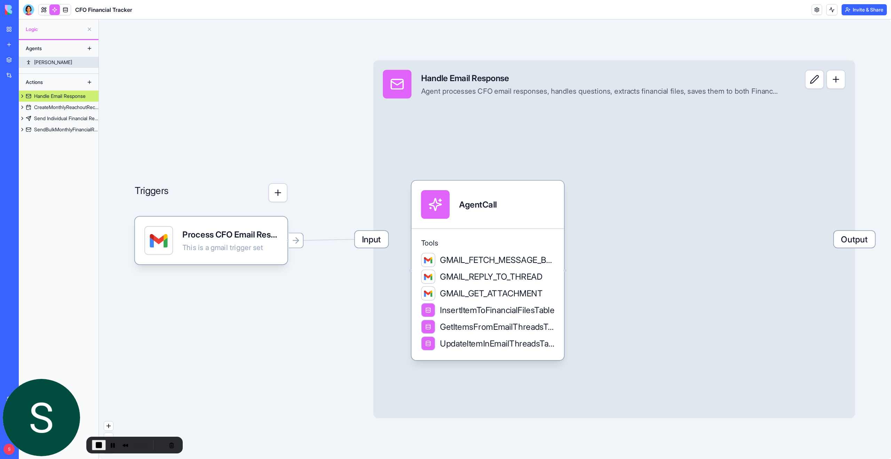
click at [49, 63] on link "[PERSON_NAME]" at bounding box center [59, 62] width 80 height 11
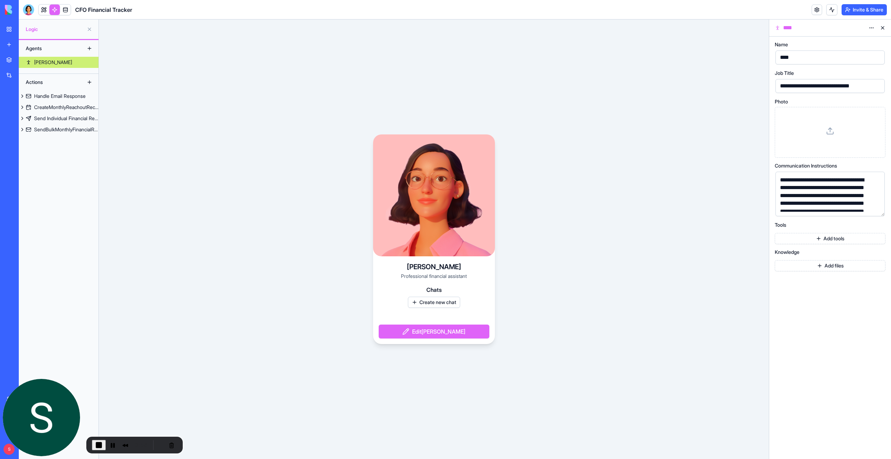
click at [876, 210] on button "button" at bounding box center [878, 209] width 11 height 11
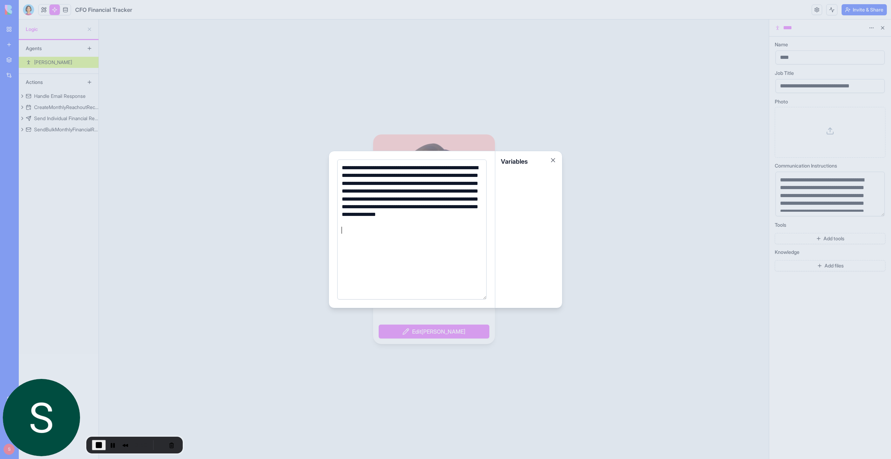
click at [397, 258] on div "**********" at bounding box center [411, 229] width 142 height 131
click at [553, 159] on button "Close" at bounding box center [553, 160] width 7 height 7
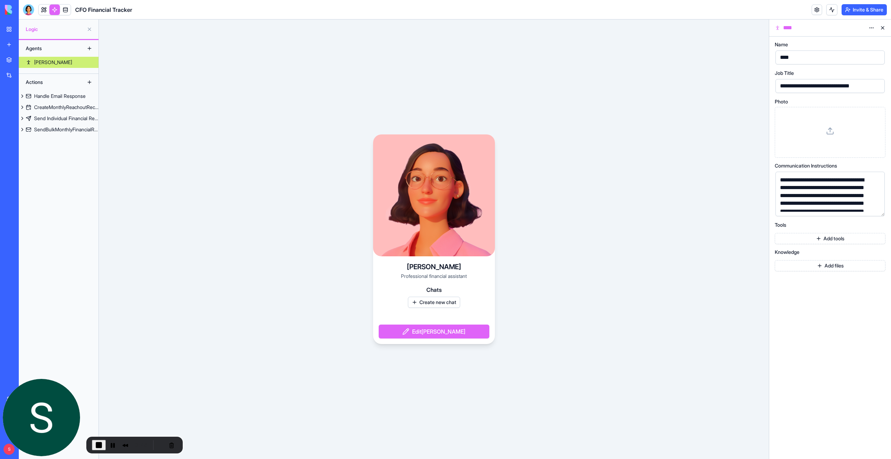
click at [835, 239] on button "Add tools" at bounding box center [830, 238] width 111 height 11
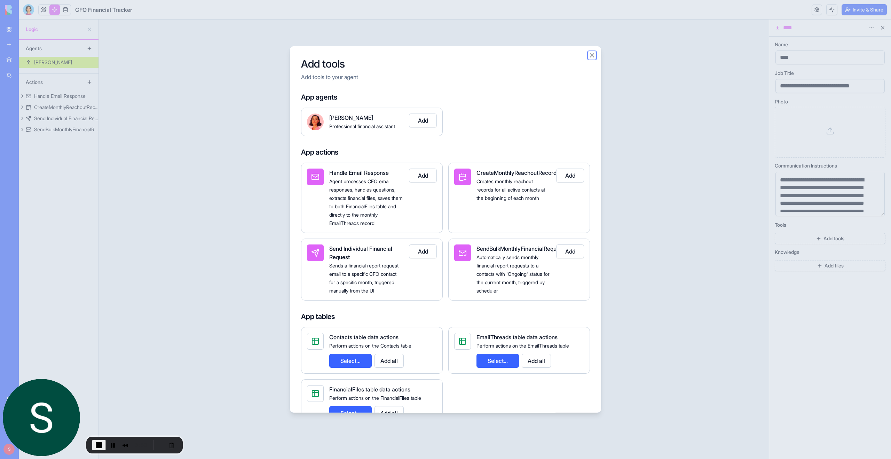
click at [592, 52] on button "Close" at bounding box center [592, 55] width 7 height 7
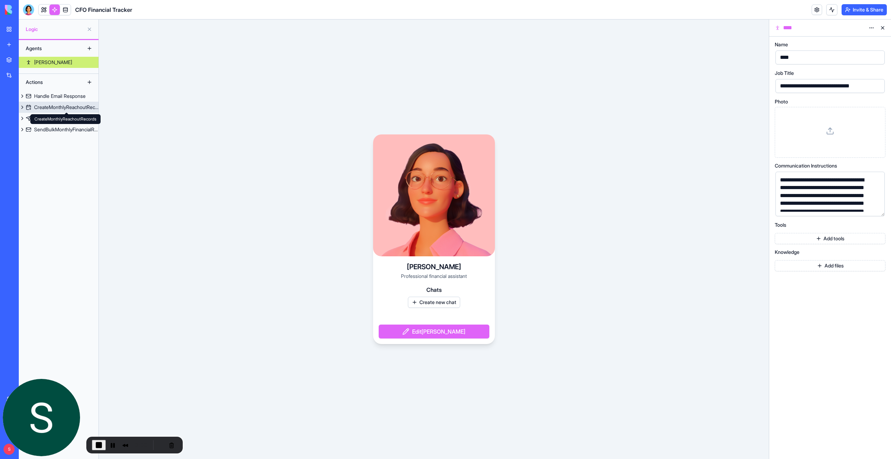
click at [47, 106] on div "CreateMonthlyReachoutRecords" at bounding box center [66, 107] width 64 height 7
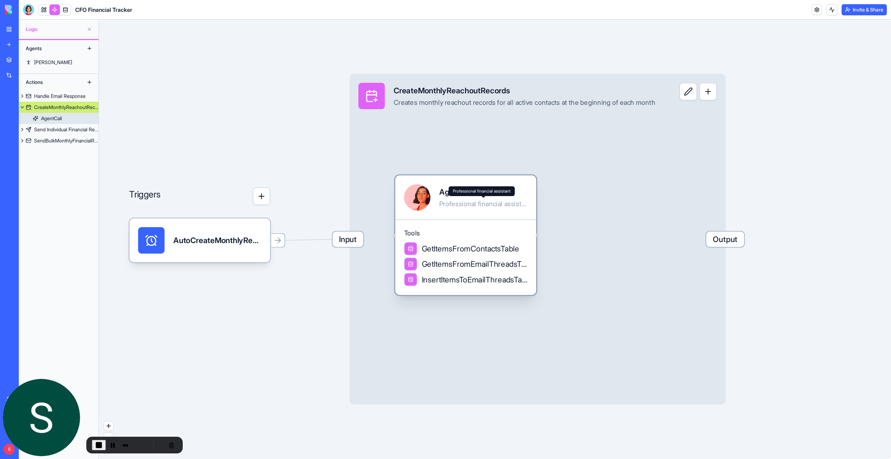
click at [473, 204] on div "Professional financial assistant" at bounding box center [483, 204] width 88 height 9
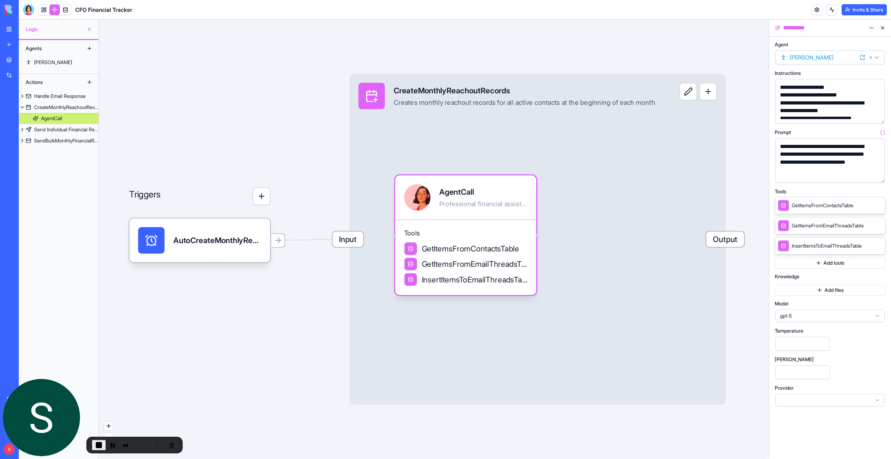
click at [877, 118] on button "button" at bounding box center [878, 116] width 11 height 11
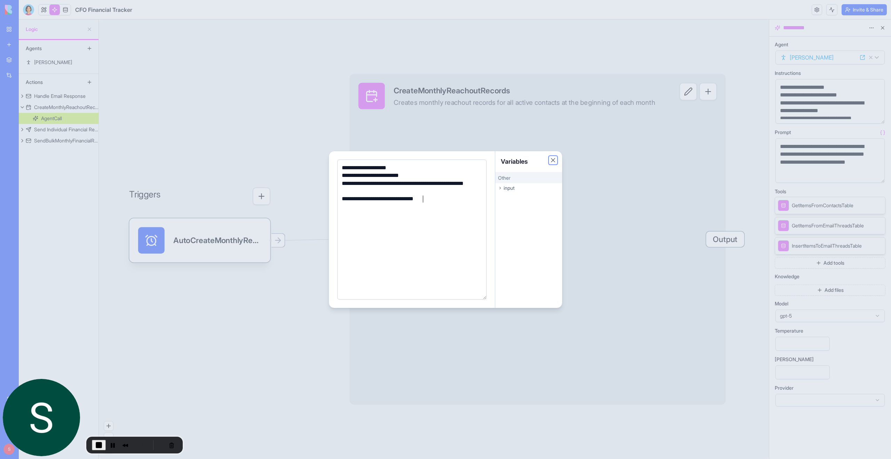
click at [556, 158] on button "Close" at bounding box center [553, 160] width 7 height 7
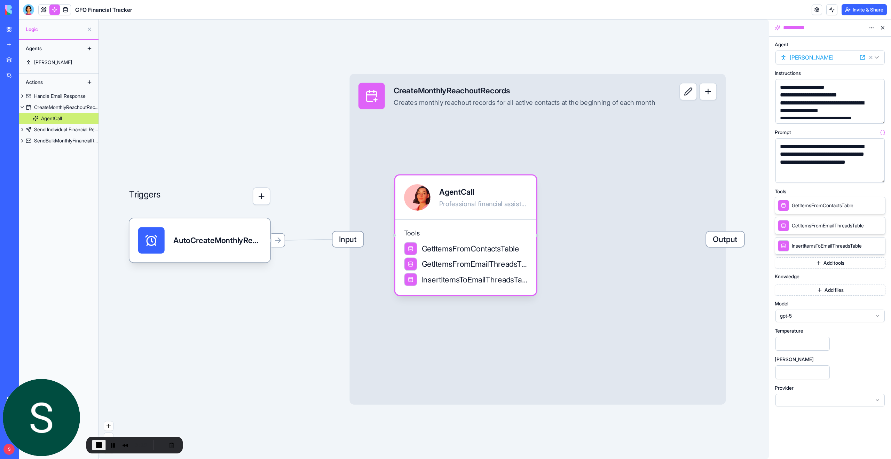
click at [879, 174] on button "button" at bounding box center [878, 175] width 11 height 11
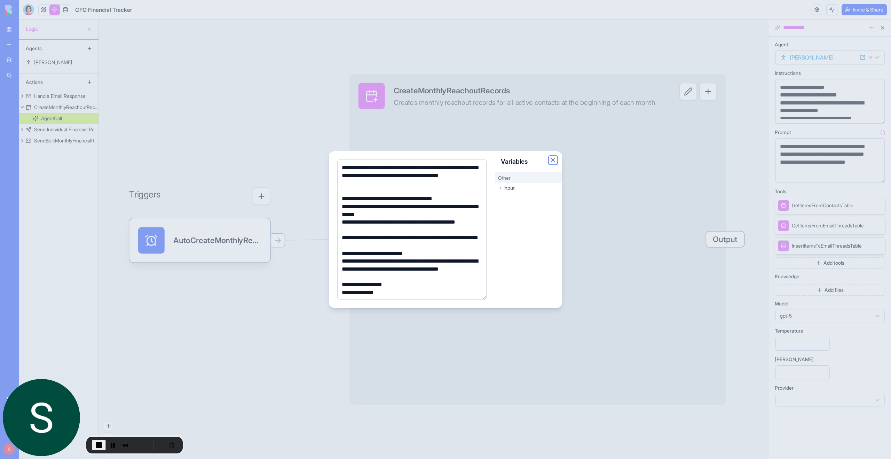
click at [553, 160] on button "Close" at bounding box center [553, 160] width 7 height 7
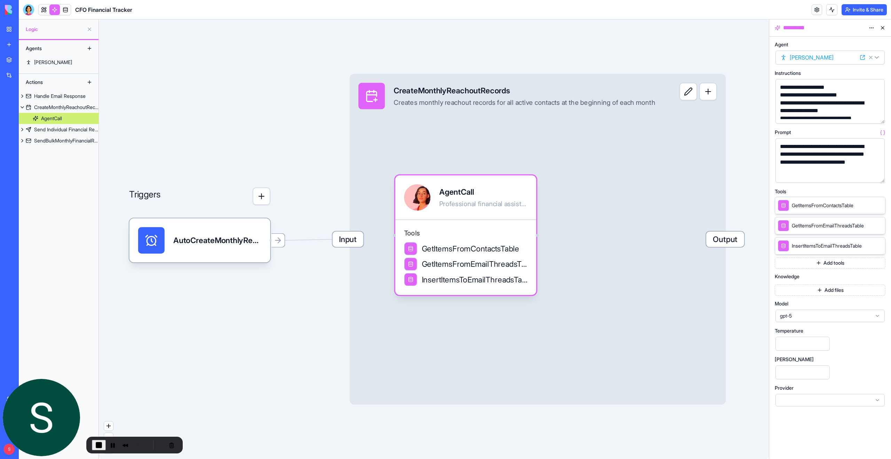
click at [884, 28] on button at bounding box center [882, 27] width 11 height 11
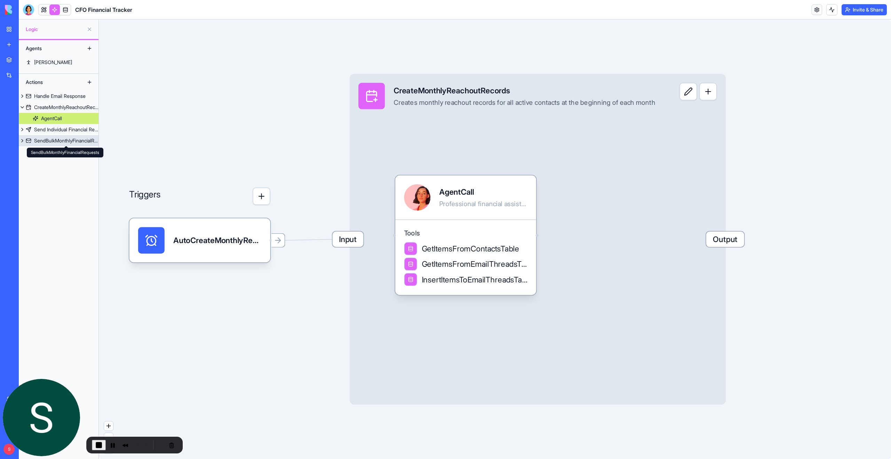
click at [60, 141] on div "SendBulkMonthlyFinancialRequests" at bounding box center [66, 140] width 64 height 7
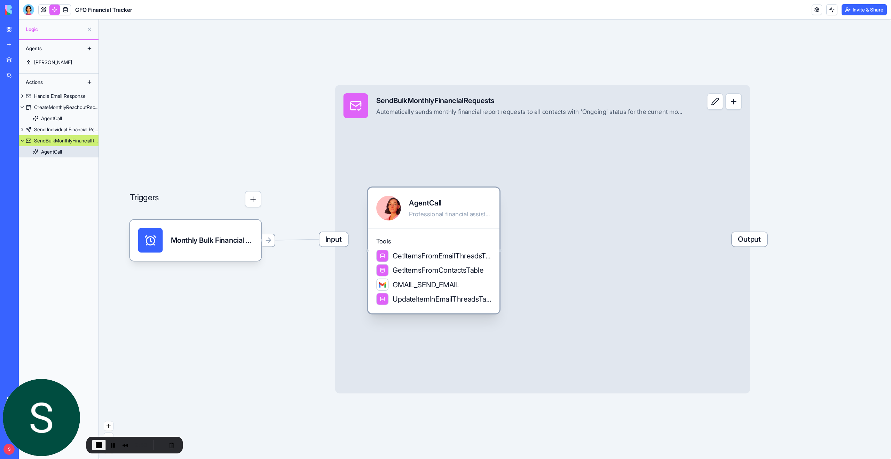
click at [412, 202] on div "AgentCall" at bounding box center [450, 203] width 82 height 10
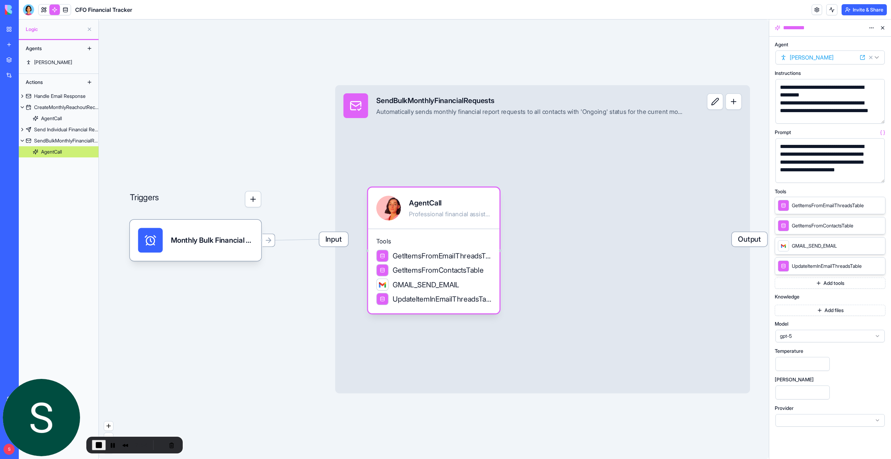
click at [877, 116] on button "button" at bounding box center [878, 116] width 11 height 11
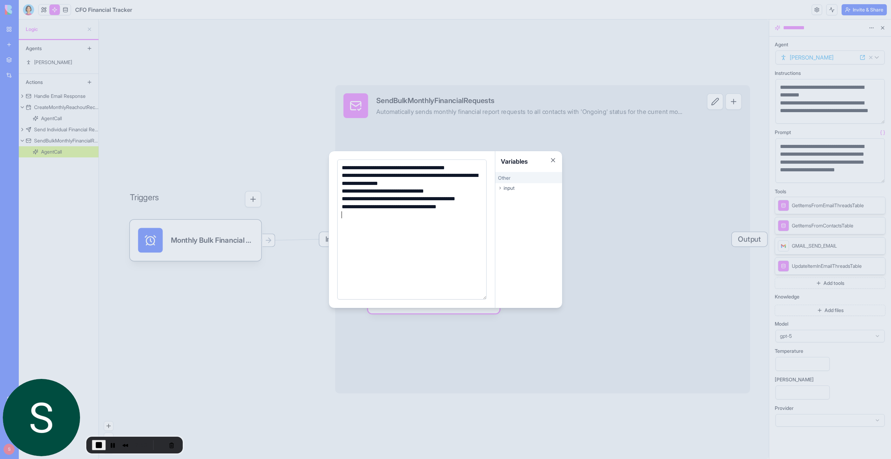
click at [867, 123] on div at bounding box center [445, 229] width 891 height 459
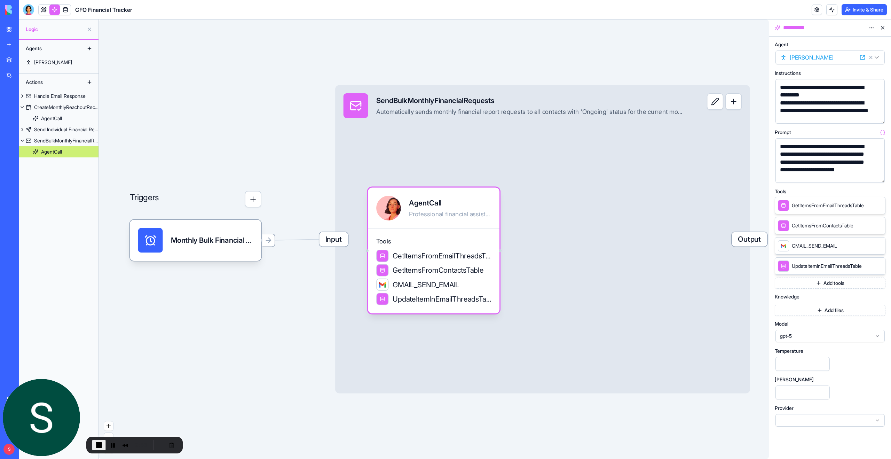
click at [878, 174] on button "button" at bounding box center [878, 175] width 11 height 11
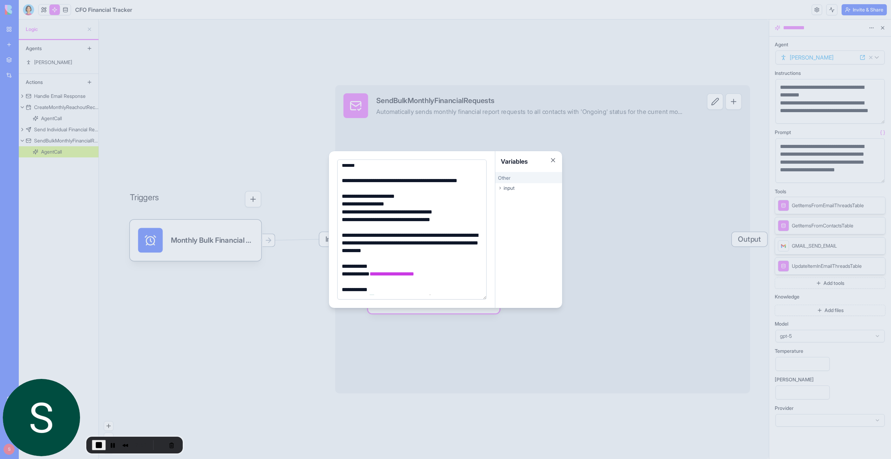
scroll to position [111, 0]
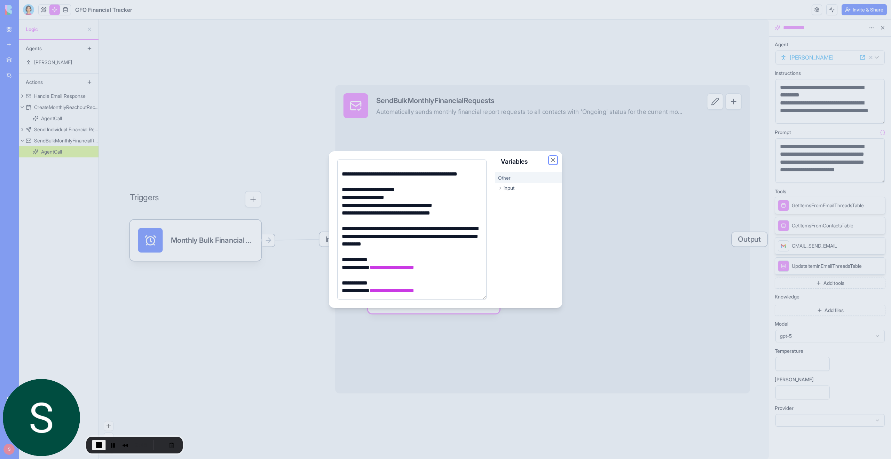
click at [555, 159] on button "Close" at bounding box center [553, 160] width 7 height 7
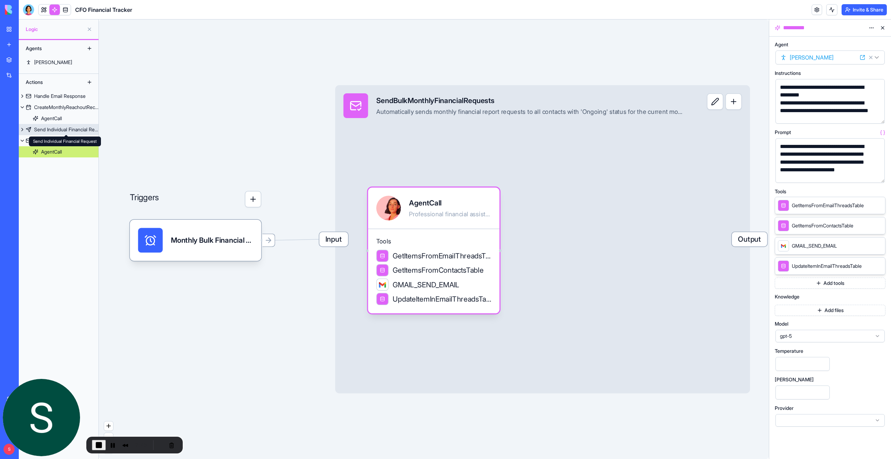
click at [64, 130] on div "Send Individual Financial Request" at bounding box center [66, 129] width 64 height 7
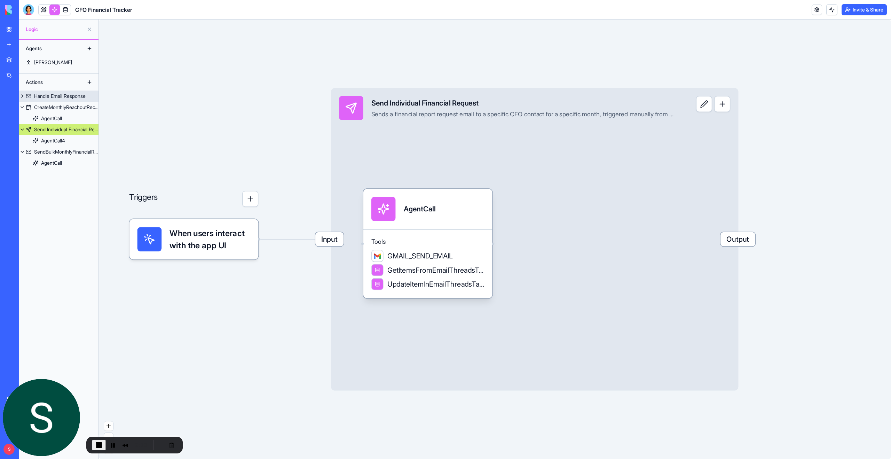
click at [60, 95] on div "Handle Email Response" at bounding box center [60, 96] width 52 height 7
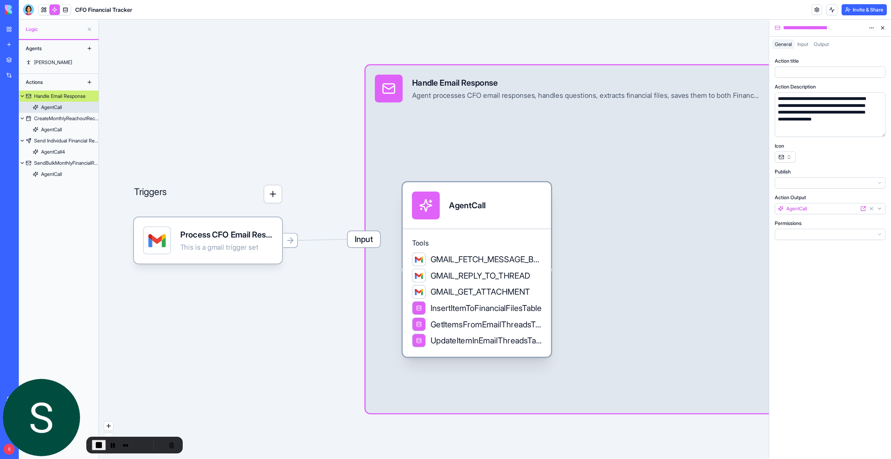
click at [459, 221] on div "AgentCall" at bounding box center [477, 205] width 148 height 46
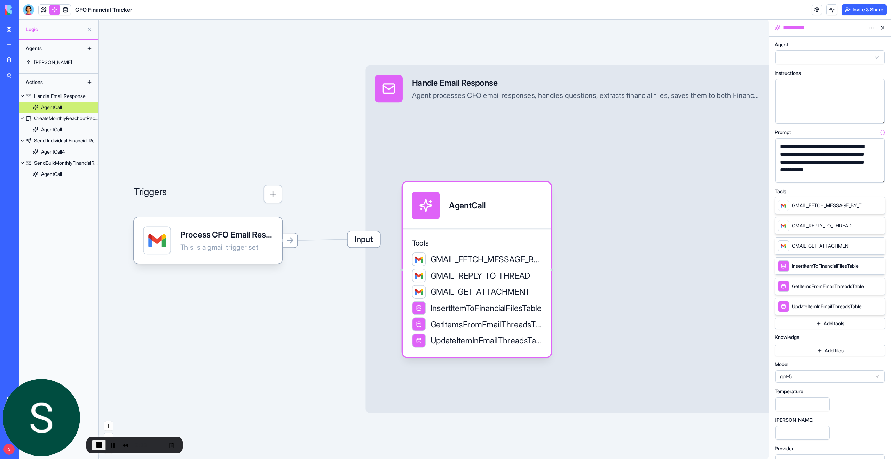
click at [877, 177] on button "button" at bounding box center [878, 175] width 11 height 11
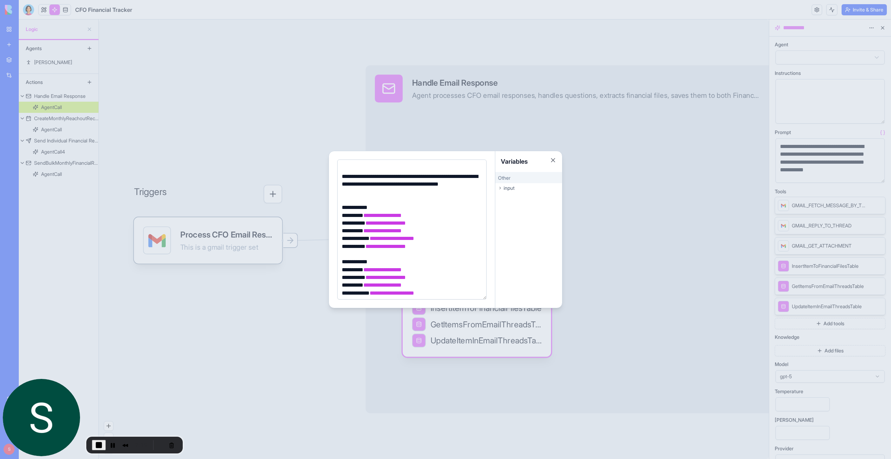
scroll to position [216, 0]
click at [554, 161] on button "Close" at bounding box center [553, 160] width 7 height 7
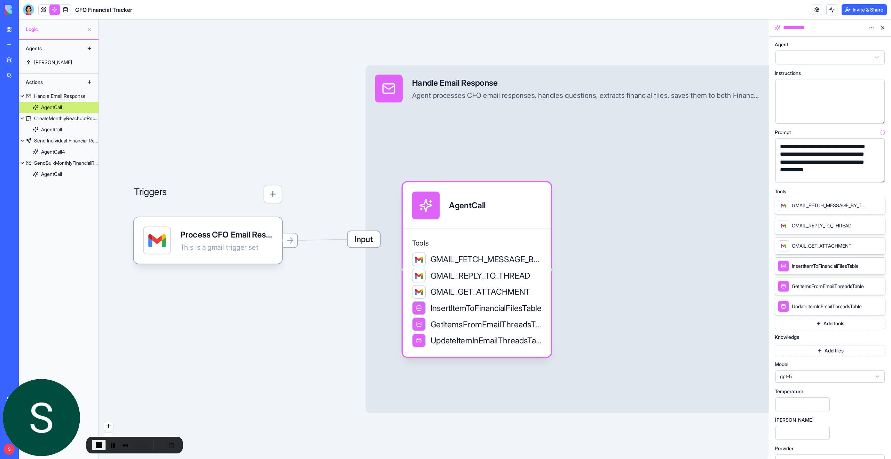
scroll to position [14, 0]
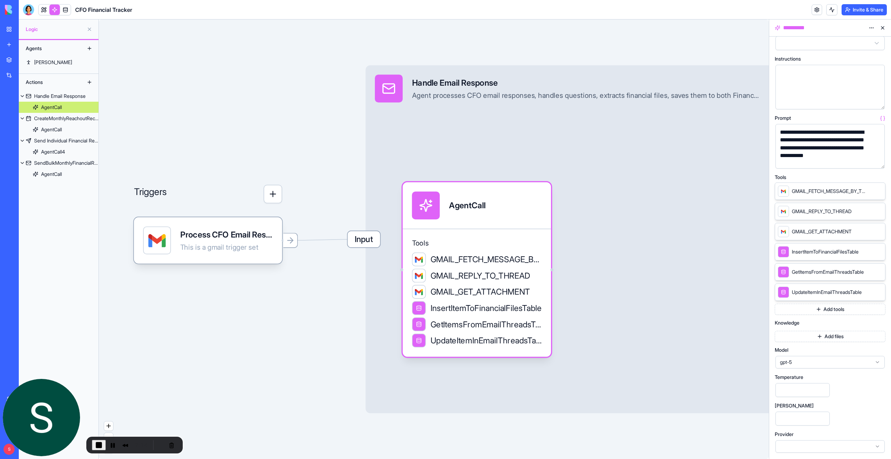
click at [846, 364] on span "gpt-5" at bounding box center [826, 362] width 92 height 7
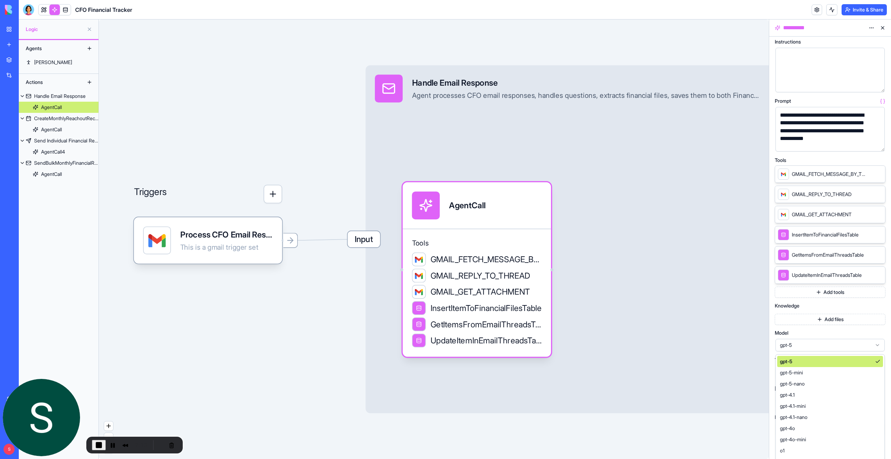
click at [850, 346] on span "gpt-5" at bounding box center [826, 345] width 92 height 7
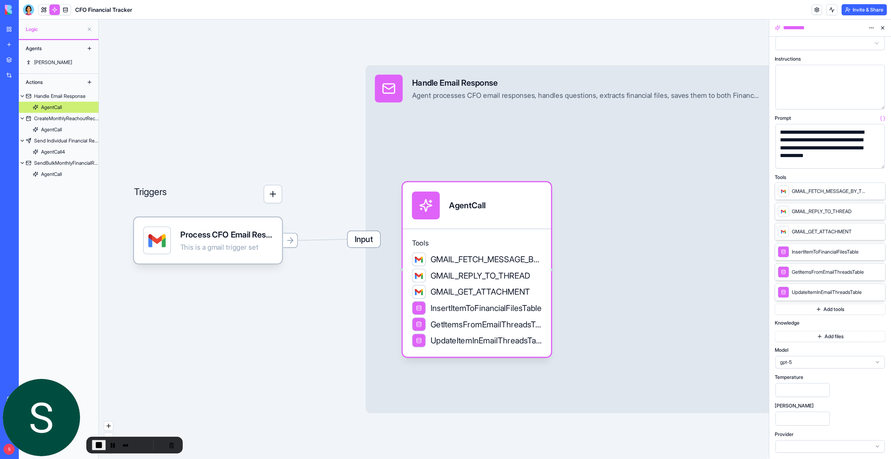
scroll to position [0, 0]
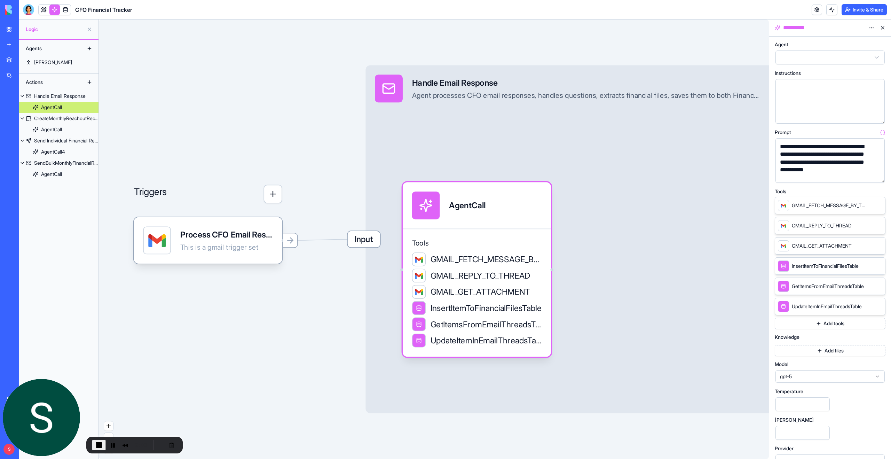
click at [883, 26] on button at bounding box center [882, 27] width 11 height 11
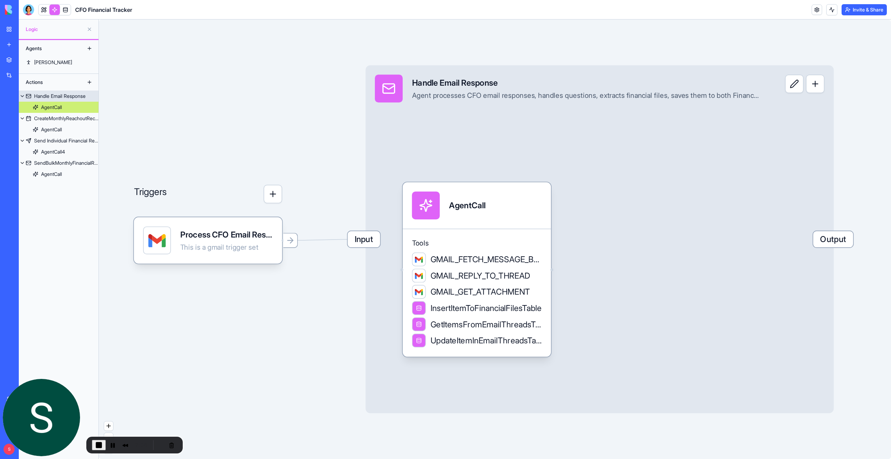
click at [814, 89] on button "button" at bounding box center [815, 84] width 18 height 18
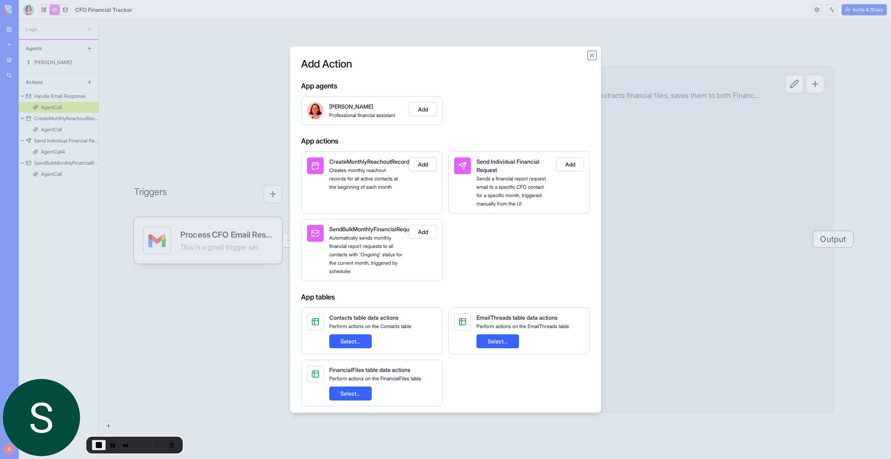
click at [592, 55] on button "Close" at bounding box center [592, 55] width 7 height 7
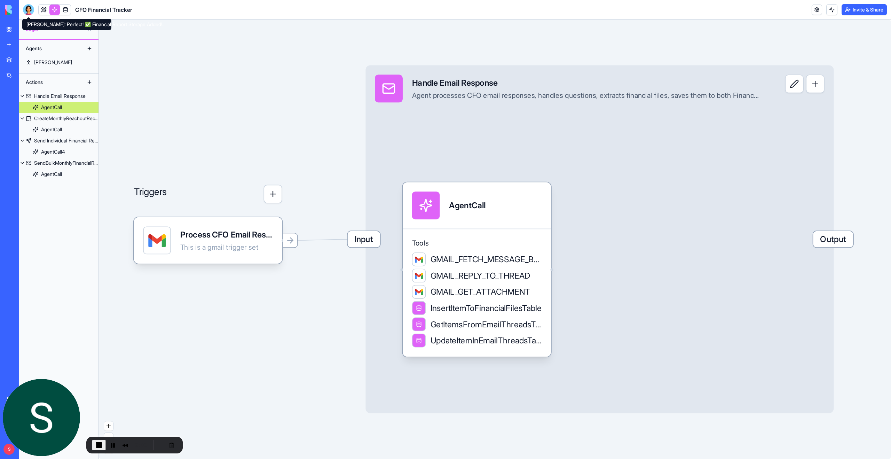
click at [29, 11] on div at bounding box center [28, 9] width 11 height 11
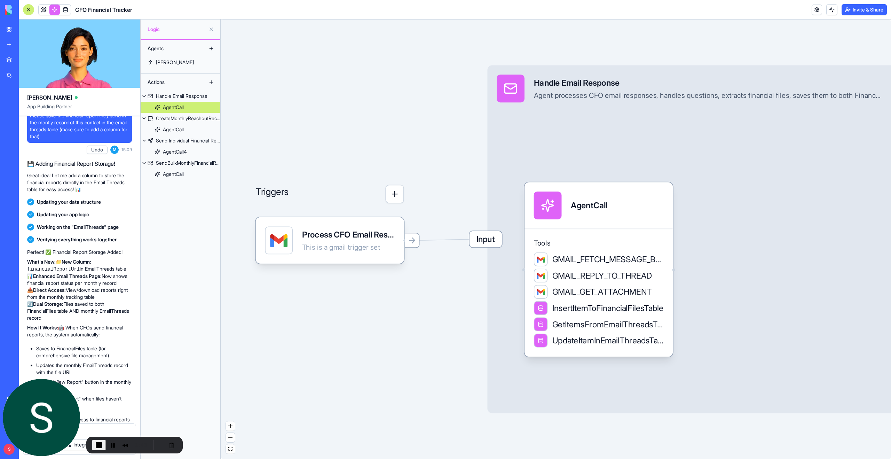
scroll to position [2722, 0]
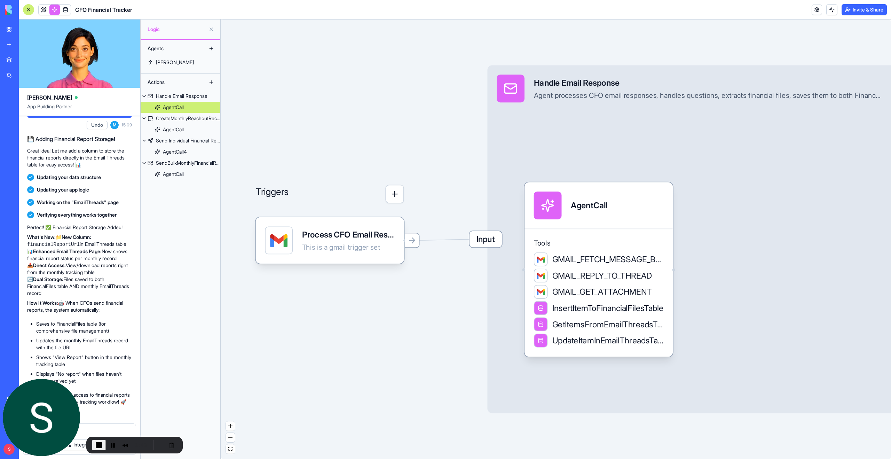
click at [212, 84] on button at bounding box center [211, 82] width 11 height 11
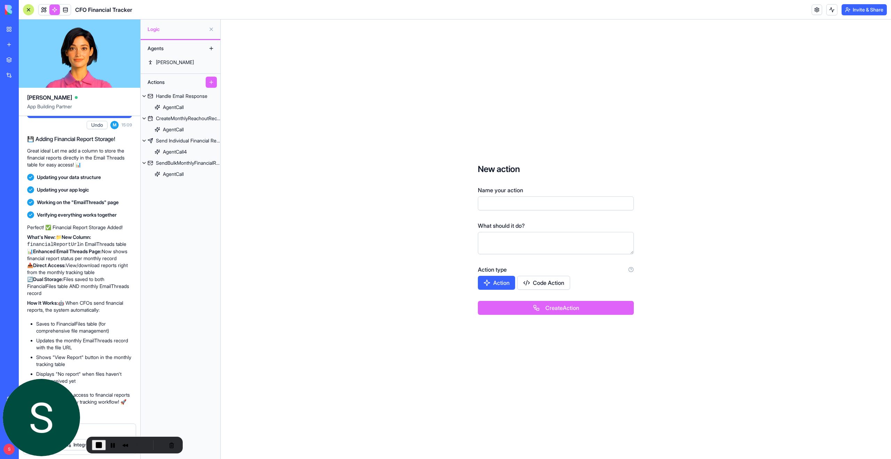
click at [211, 50] on button at bounding box center [211, 48] width 11 height 11
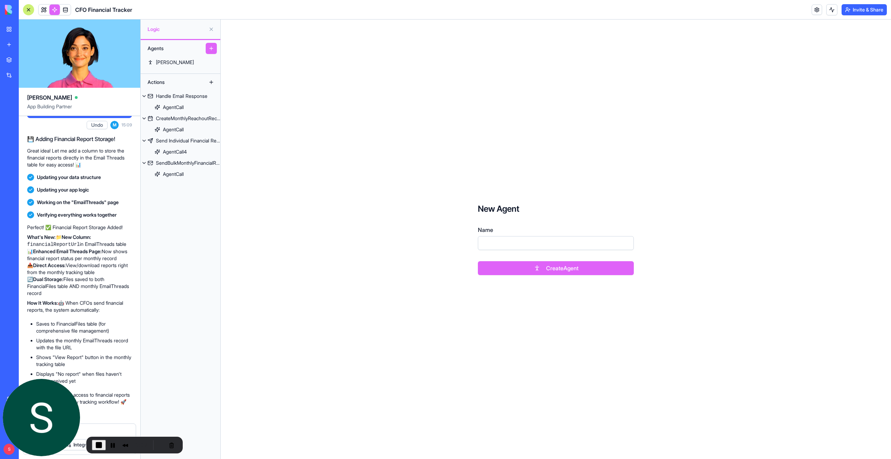
click at [211, 81] on button at bounding box center [211, 82] width 11 height 11
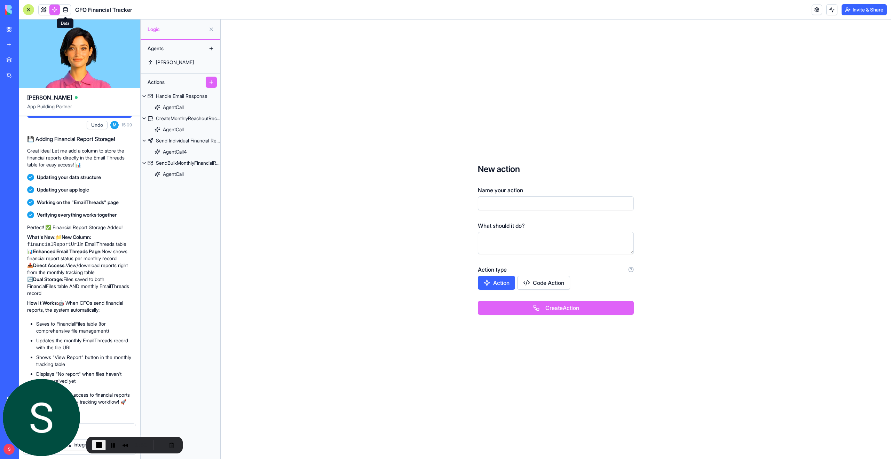
click at [67, 9] on link at bounding box center [65, 10] width 10 height 10
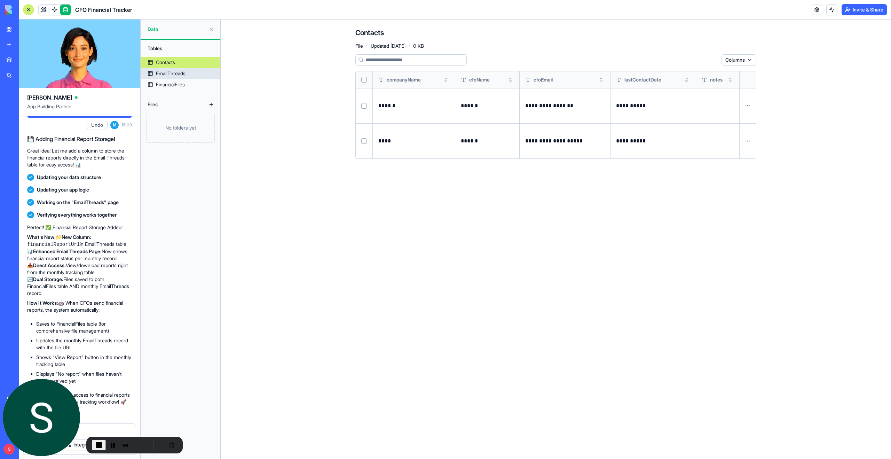
click at [175, 76] on div "EmailThreads" at bounding box center [171, 73] width 30 height 7
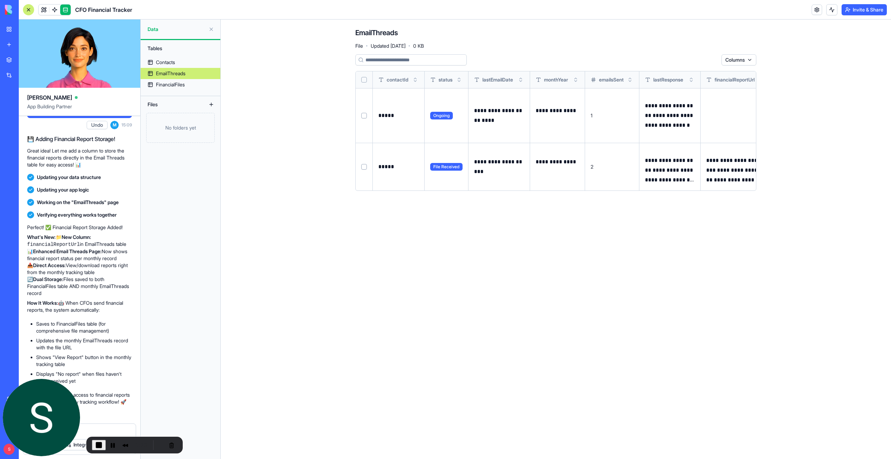
scroll to position [0, 30]
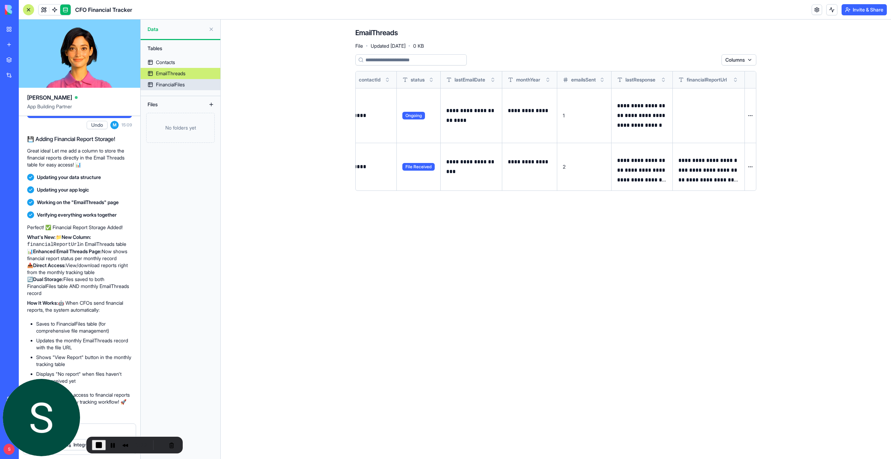
click at [180, 84] on div "FinancialFiles" at bounding box center [170, 84] width 29 height 7
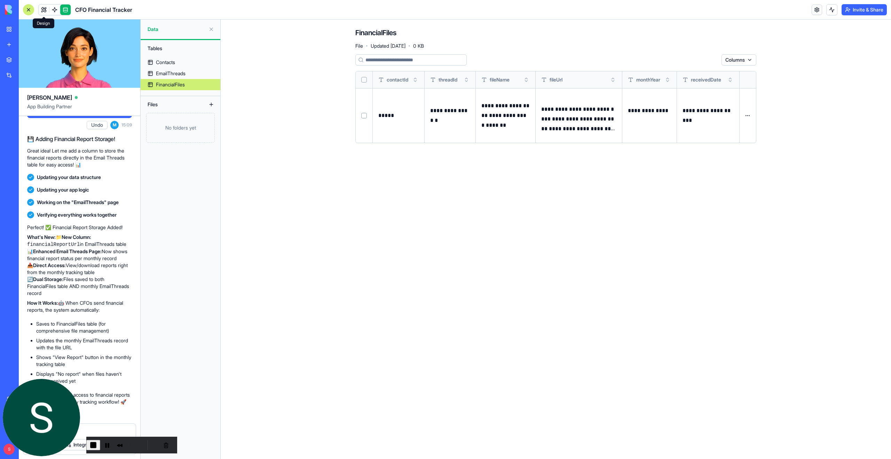
click at [46, 11] on link at bounding box center [44, 10] width 10 height 10
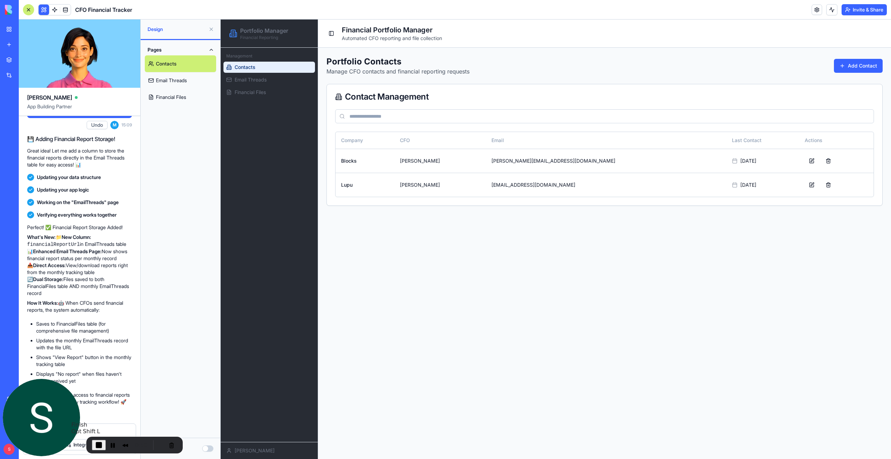
click at [97, 445] on span "End Recording" at bounding box center [99, 445] width 8 height 8
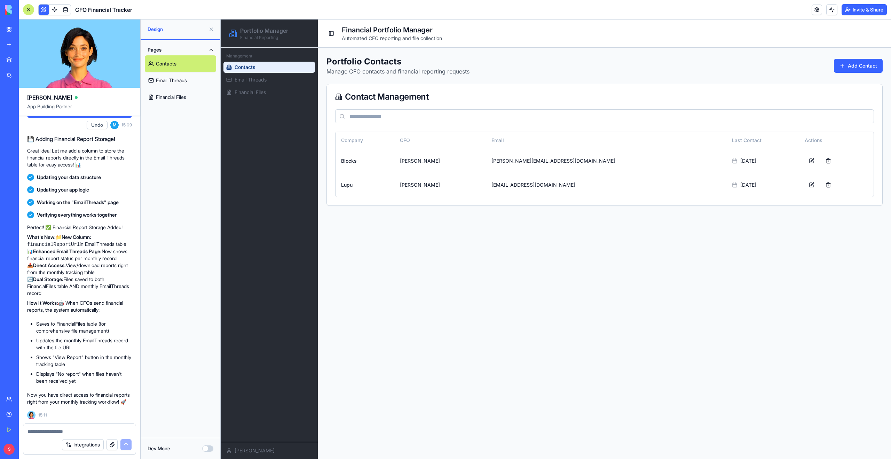
scroll to position [2716, 0]
click at [54, 10] on link at bounding box center [54, 10] width 10 height 10
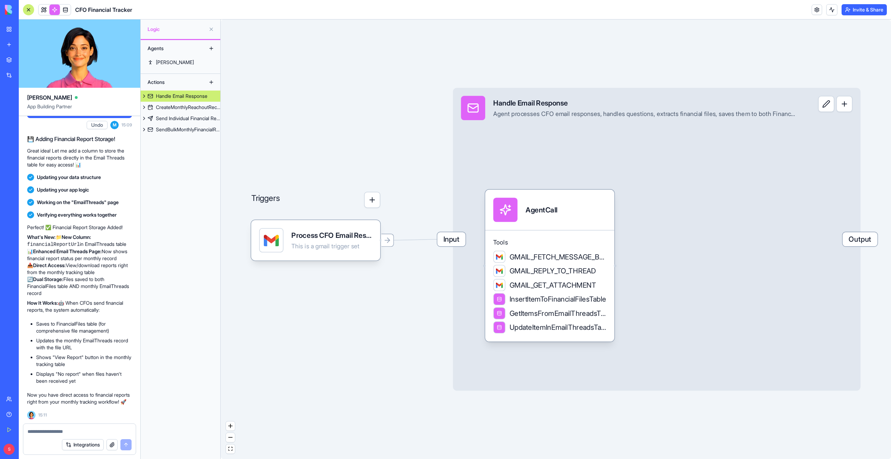
click at [30, 9] on div at bounding box center [28, 9] width 11 height 11
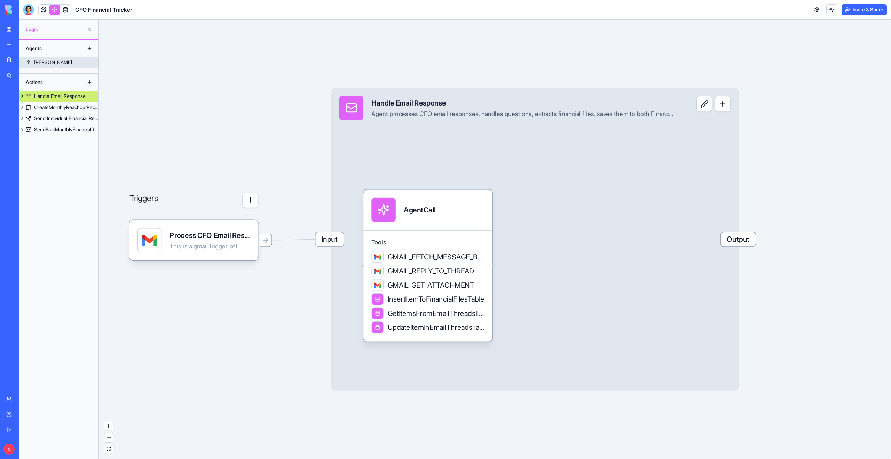
click at [55, 60] on link "[PERSON_NAME]" at bounding box center [59, 62] width 80 height 11
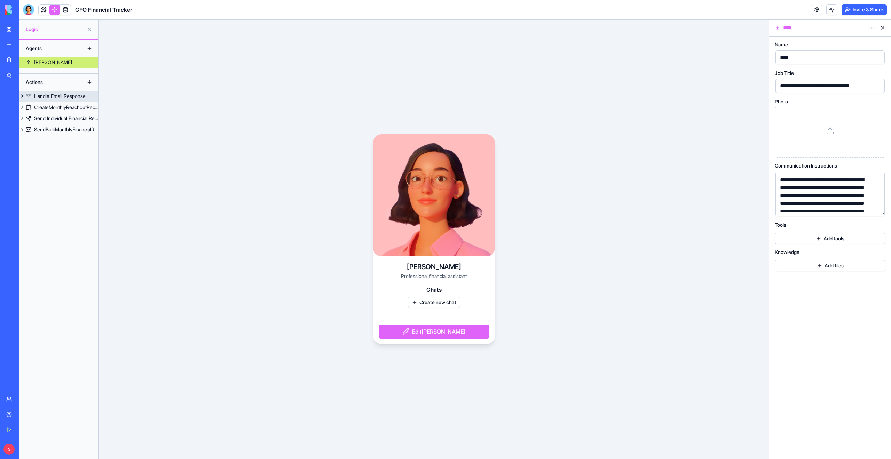
click at [61, 96] on div "Handle Email Response" at bounding box center [60, 96] width 52 height 7
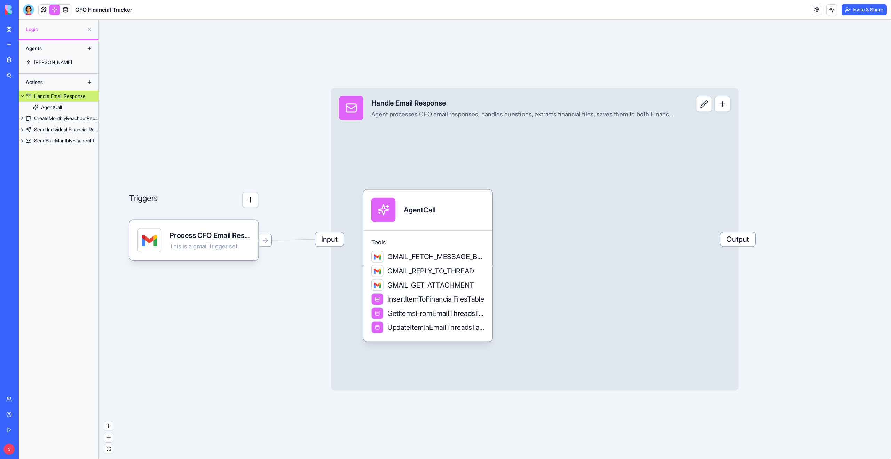
click at [246, 197] on button "button" at bounding box center [250, 200] width 16 height 16
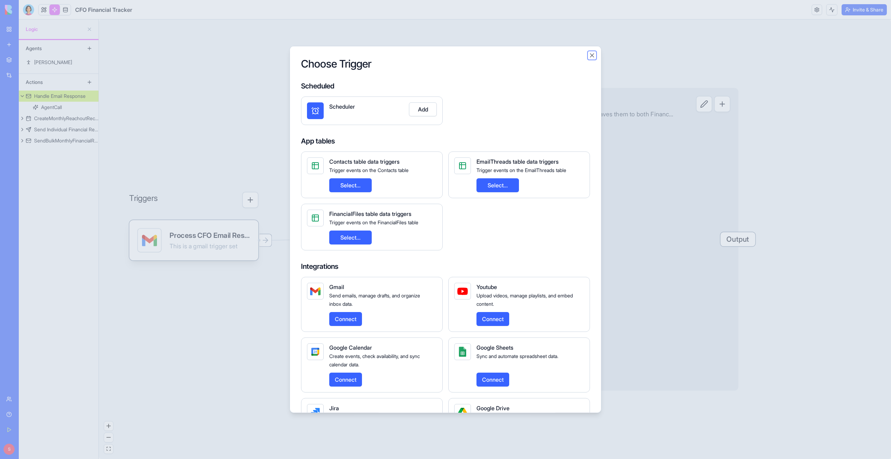
click at [592, 57] on button "Close" at bounding box center [592, 55] width 7 height 7
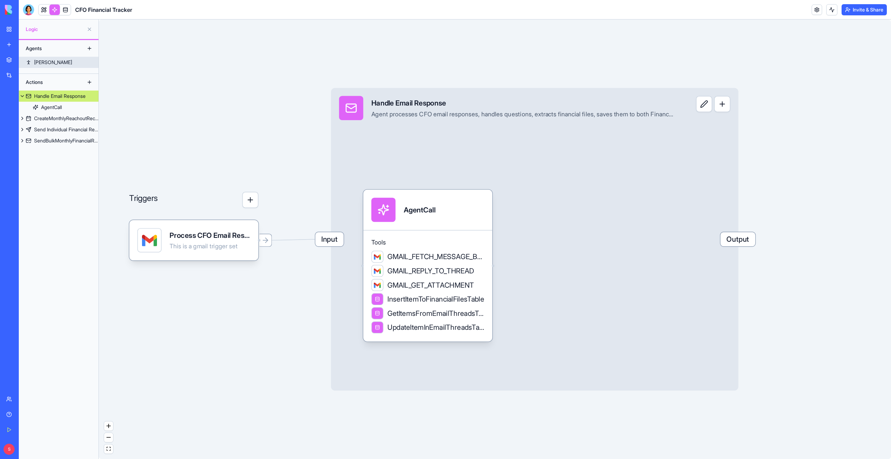
click at [53, 61] on link "[PERSON_NAME]" at bounding box center [59, 62] width 80 height 11
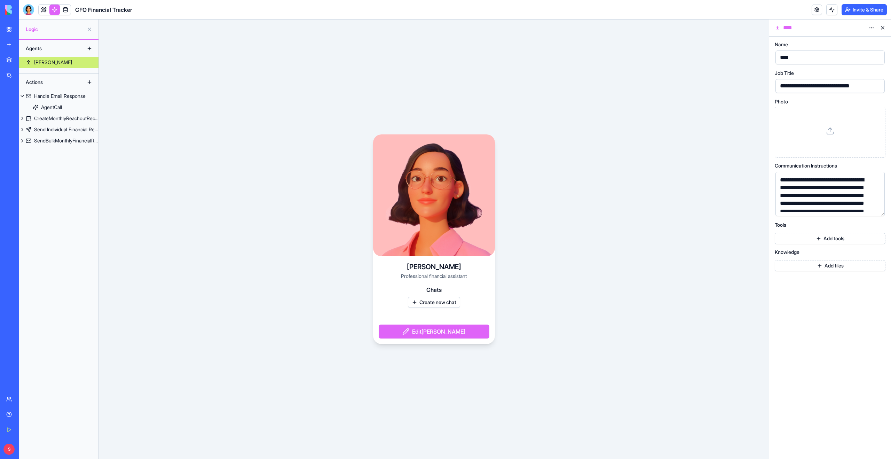
click at [443, 333] on button "Edit [PERSON_NAME]" at bounding box center [434, 332] width 111 height 14
click at [432, 329] on button "Edit [PERSON_NAME]" at bounding box center [434, 332] width 111 height 14
click at [437, 326] on button "Edit [PERSON_NAME]" at bounding box center [434, 332] width 111 height 14
click at [90, 46] on button at bounding box center [89, 48] width 11 height 11
click at [89, 49] on button at bounding box center [89, 48] width 11 height 11
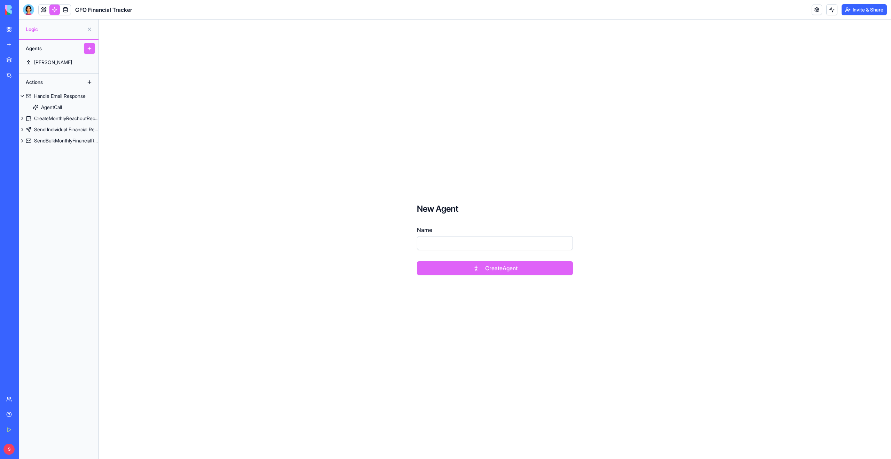
click at [450, 247] on input "Name" at bounding box center [495, 243] width 156 height 14
click at [44, 62] on div "[PERSON_NAME]" at bounding box center [53, 62] width 38 height 7
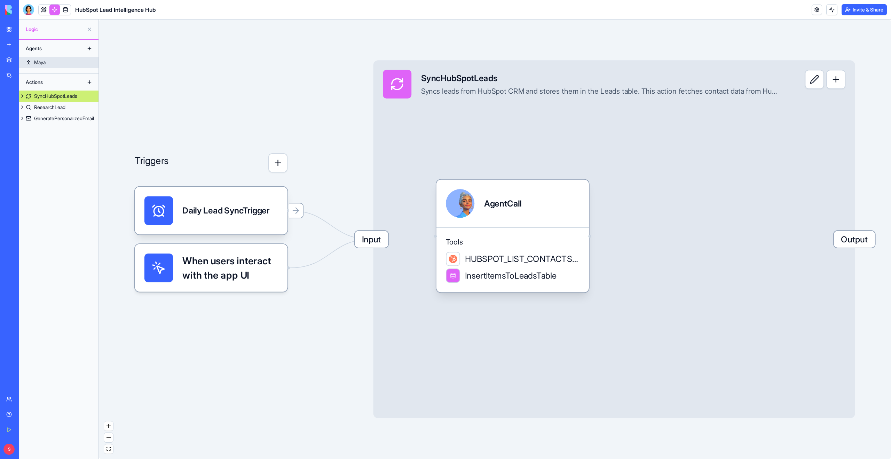
click at [40, 64] on div "Maya" at bounding box center [39, 62] width 11 height 7
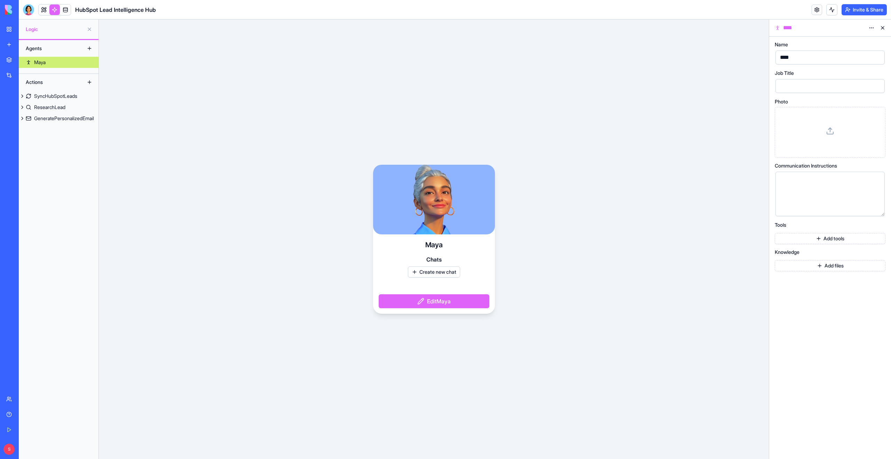
click at [433, 302] on button "Edit Maya" at bounding box center [434, 301] width 111 height 14
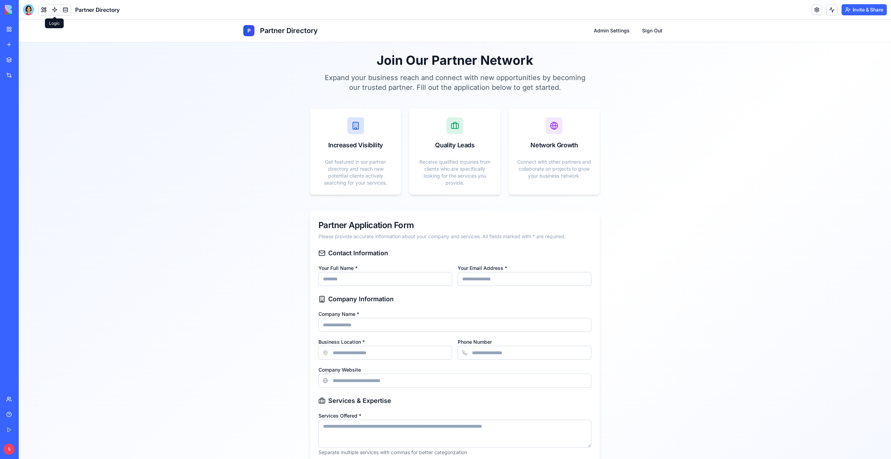
click at [53, 9] on link at bounding box center [54, 10] width 10 height 10
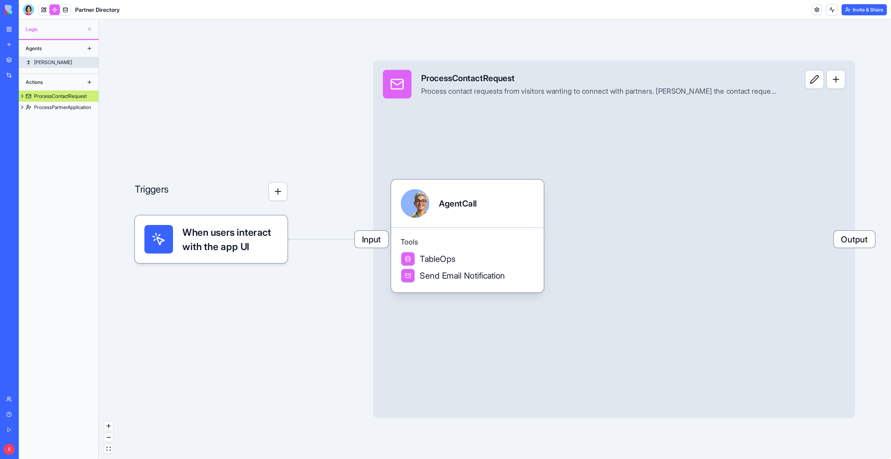
click at [81, 61] on link "Jane" at bounding box center [59, 62] width 80 height 11
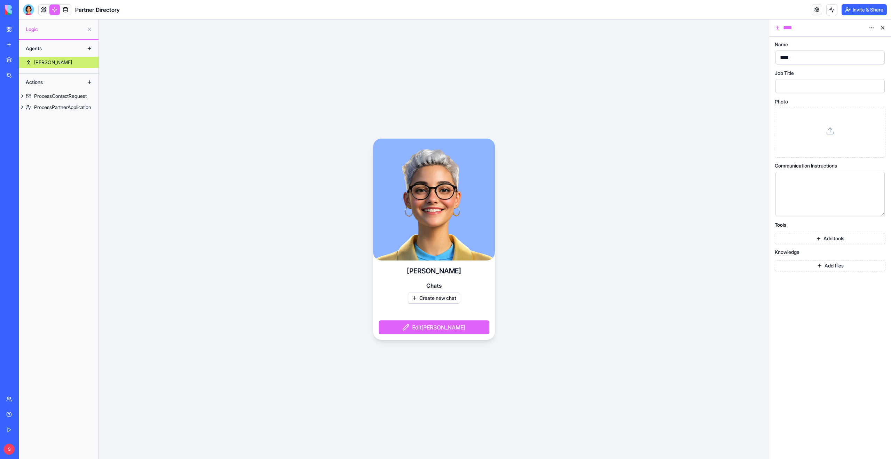
click at [91, 48] on button at bounding box center [89, 48] width 11 height 11
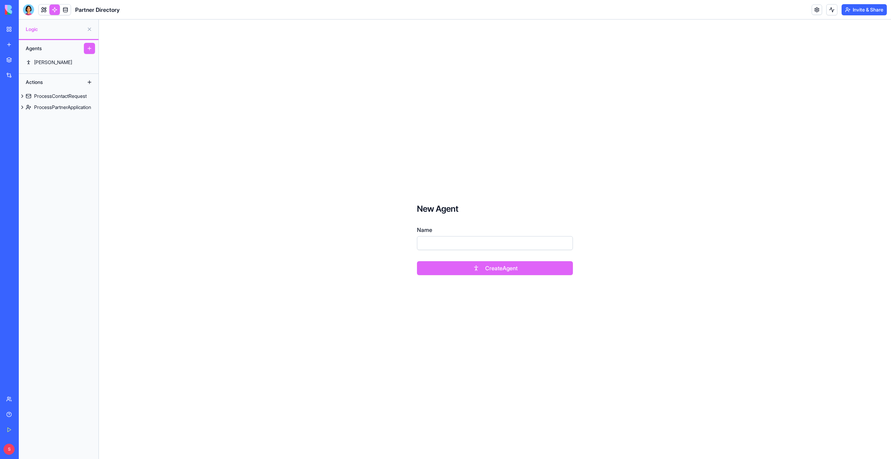
click at [458, 237] on input "Name" at bounding box center [495, 243] width 156 height 14
type input "****"
click at [464, 271] on button "Create Agent" at bounding box center [495, 268] width 156 height 14
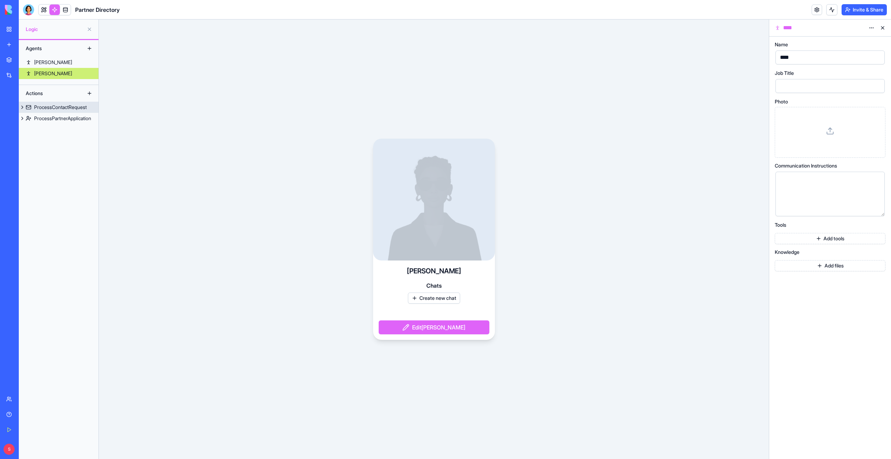
click at [47, 111] on link "ProcessContactRequest" at bounding box center [59, 107] width 80 height 11
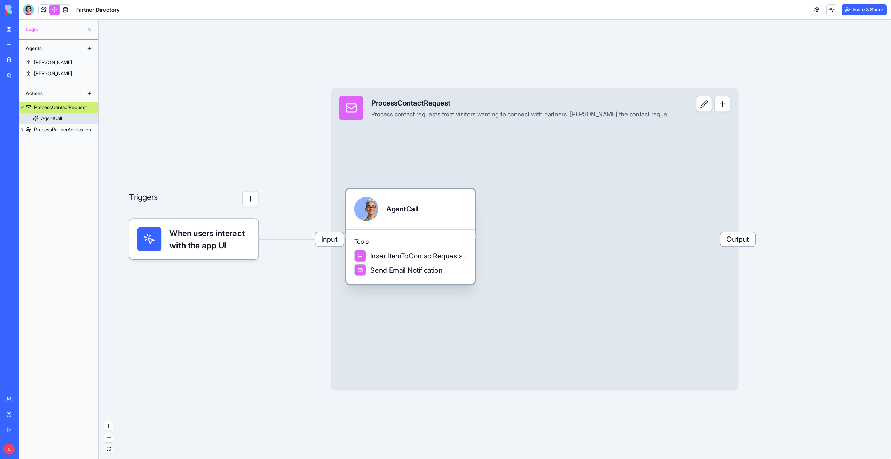
click at [422, 229] on div "Tools InsertItemToContactRequestsTable Send Email Notification" at bounding box center [410, 256] width 129 height 55
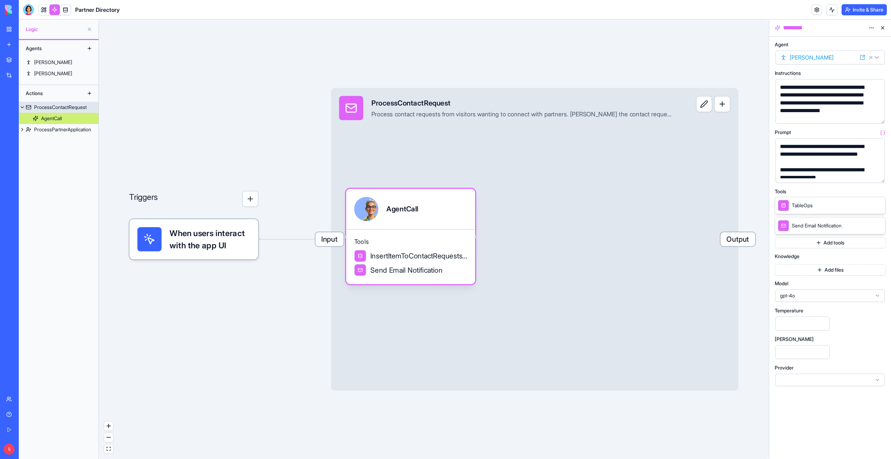
click at [383, 126] on div "Input ProcessContactRequest Process contact requests from visitors wanting to c…" at bounding box center [506, 108] width 351 height 40
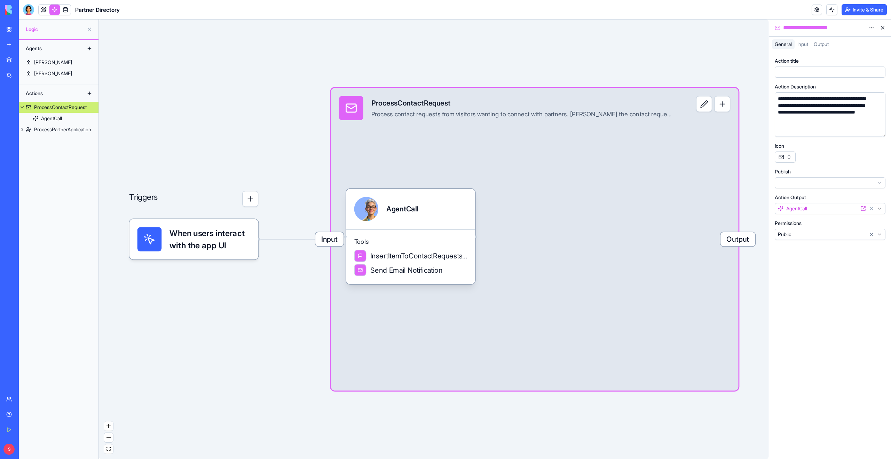
click at [722, 102] on button "button" at bounding box center [722, 104] width 16 height 16
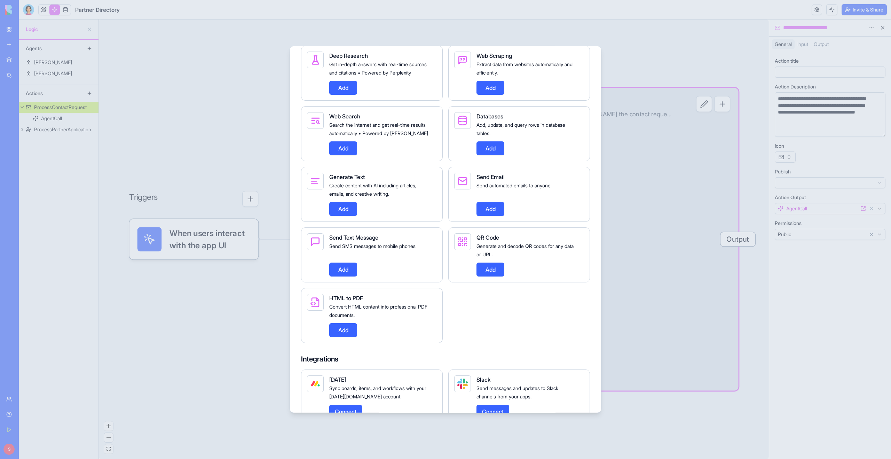
scroll to position [421, 0]
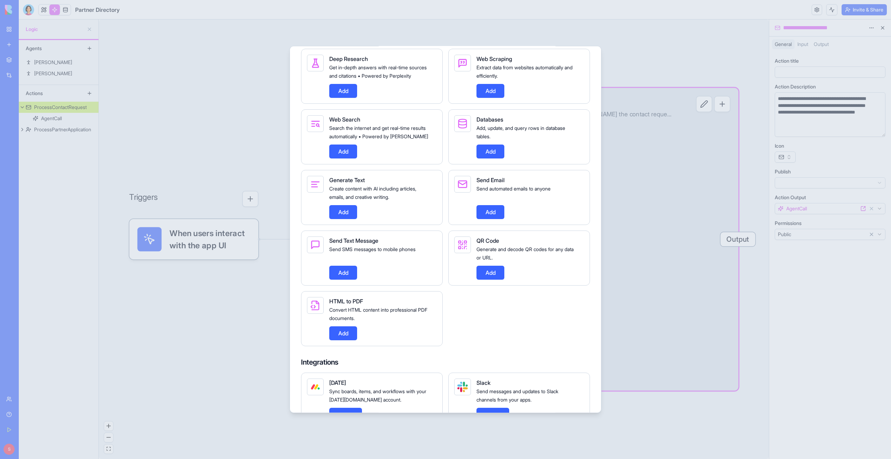
click at [706, 251] on div at bounding box center [445, 229] width 891 height 459
